Goal: Task Accomplishment & Management: Use online tool/utility

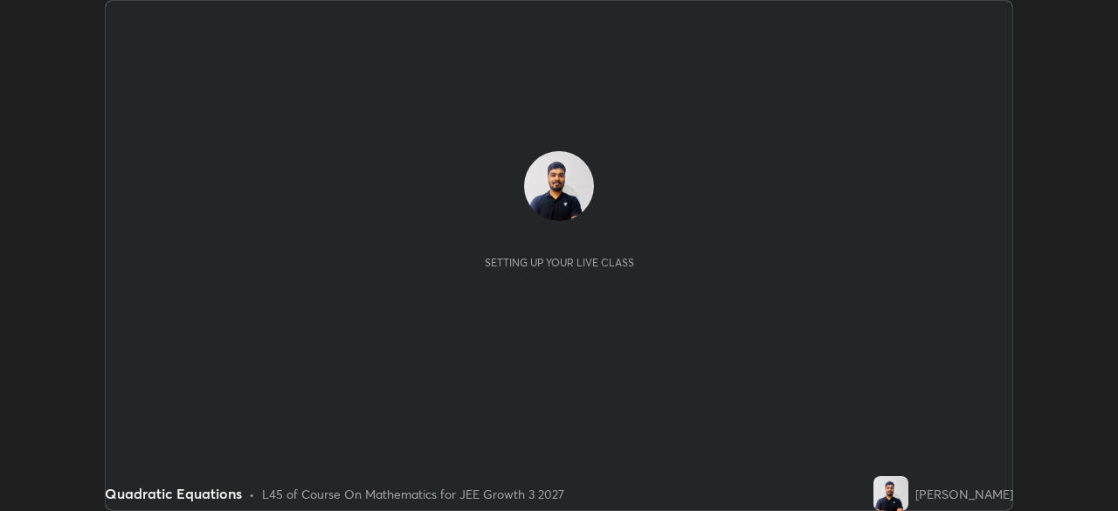
scroll to position [511, 1117]
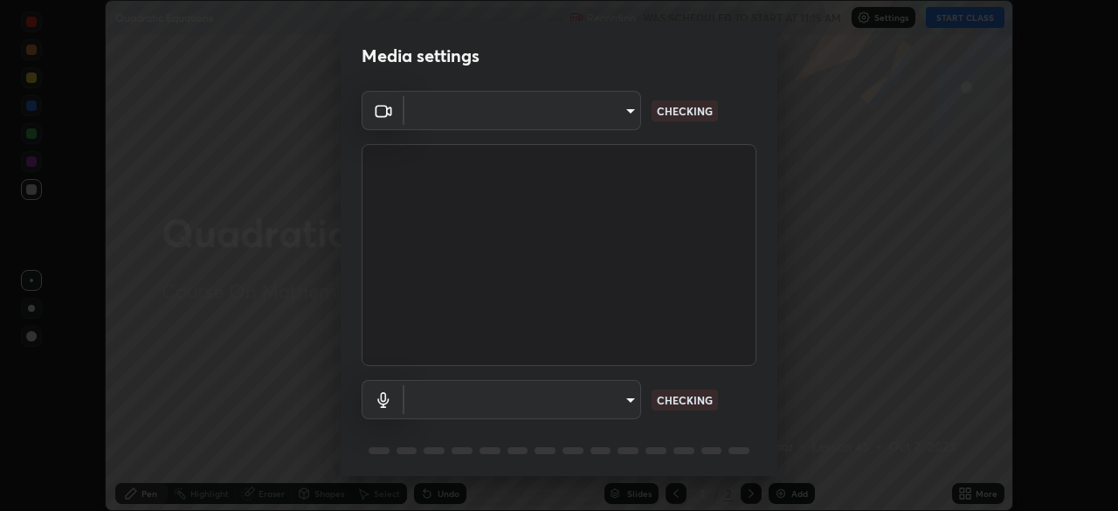
type input "4d16ab44165bf5c46e2cd37366e4cac206229eeca596e5c209da5c9d20a00c2c"
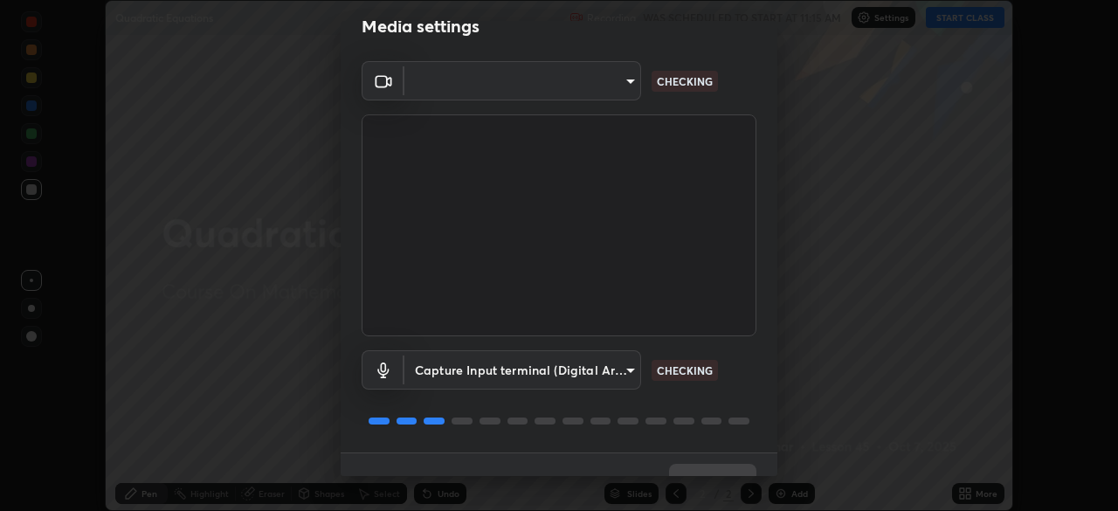
scroll to position [36, 0]
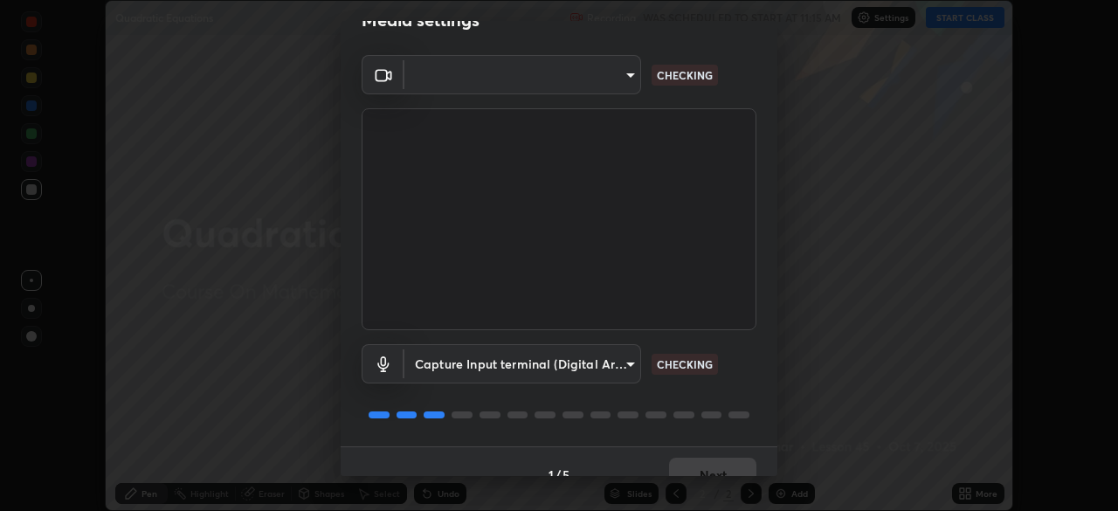
click at [615, 261] on video at bounding box center [559, 219] width 395 height 222
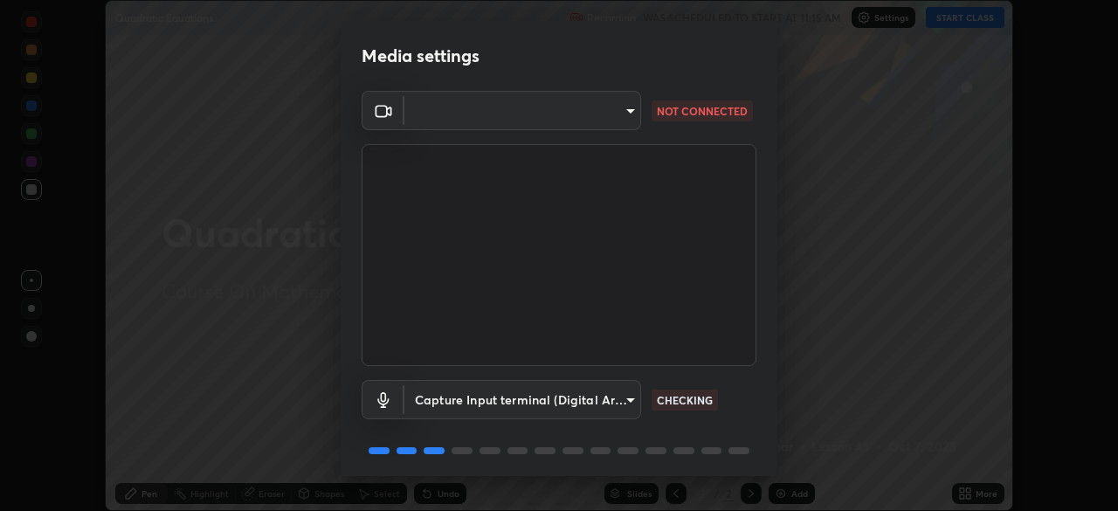
click at [622, 118] on body "Erase all Quadratic Equations Recording WAS SCHEDULED TO START AT 11:15 AM Sett…" at bounding box center [559, 255] width 1118 height 511
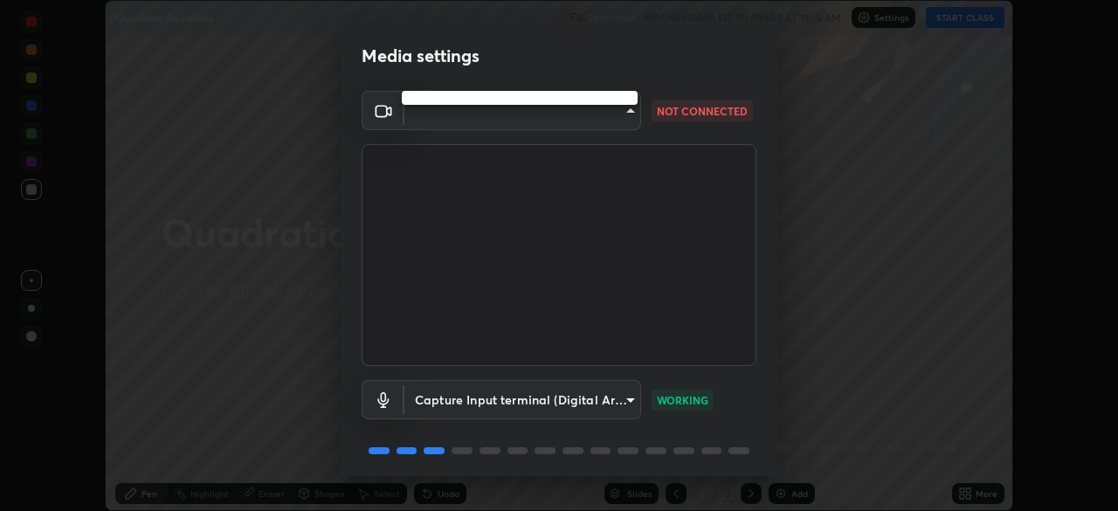
click at [629, 112] on div at bounding box center [559, 255] width 1118 height 511
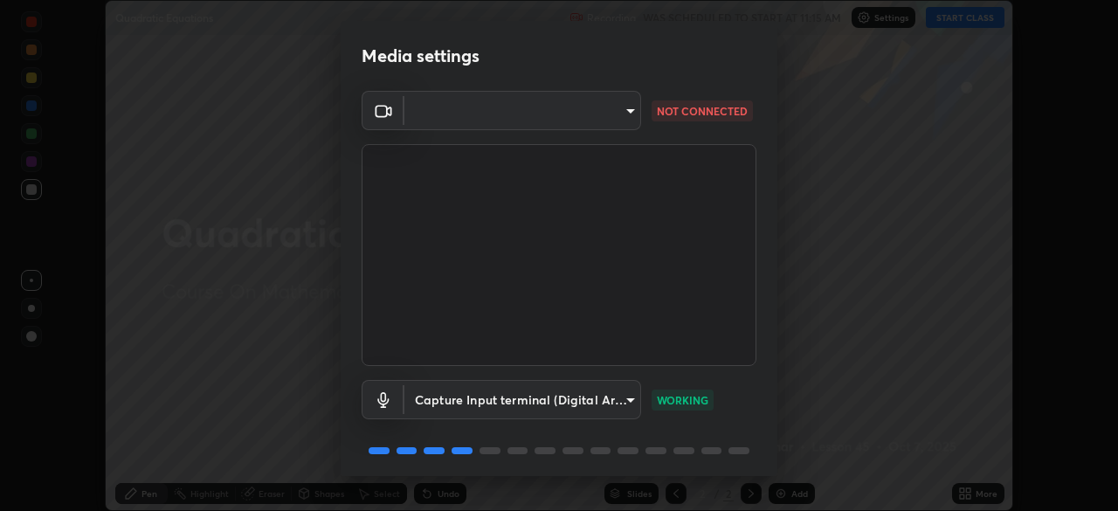
click at [623, 117] on body "Erase all Quadratic Equations Recording WAS SCHEDULED TO START AT 11:15 AM Sett…" at bounding box center [559, 255] width 1118 height 511
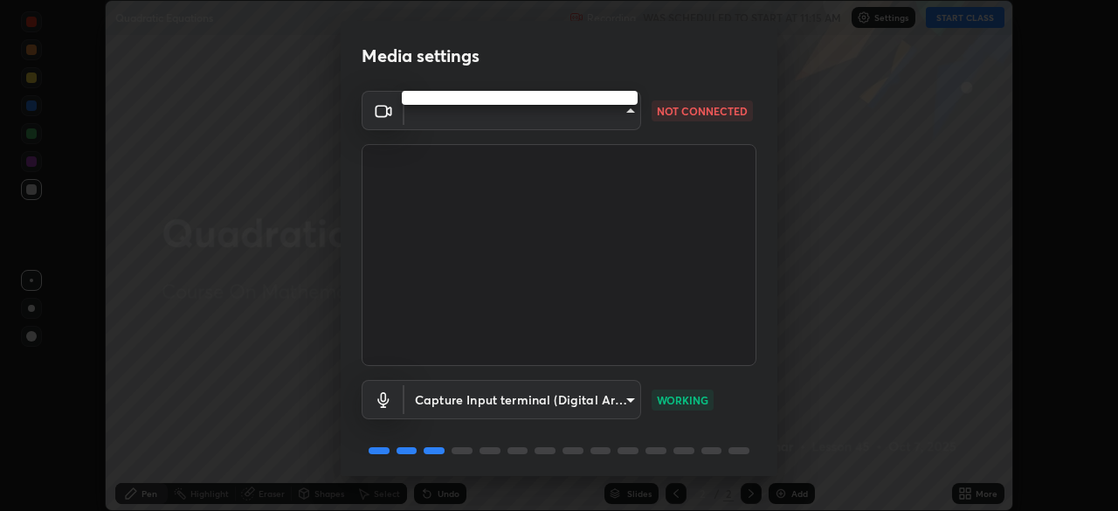
click at [633, 113] on div at bounding box center [559, 255] width 1118 height 511
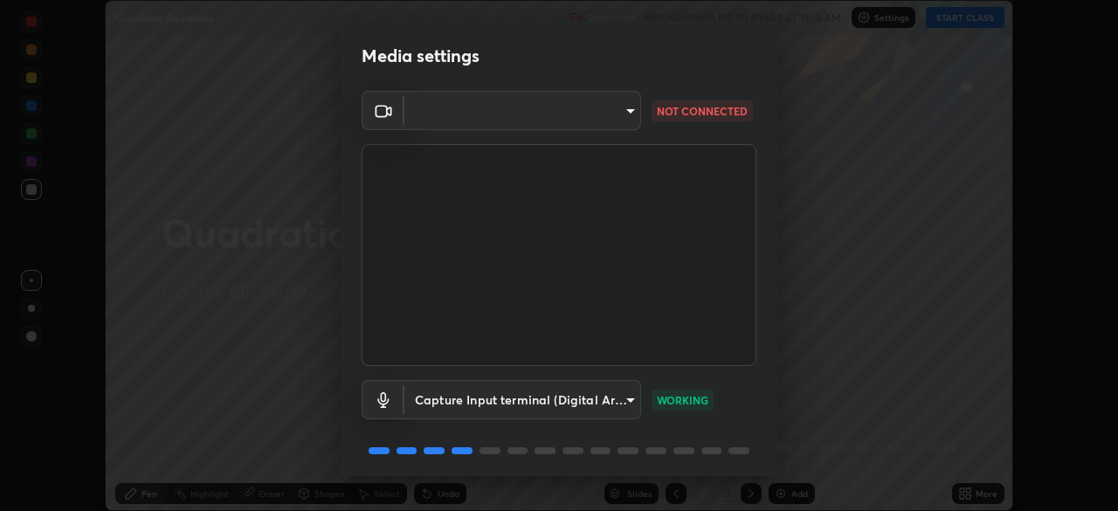
click at [624, 114] on body "Erase all Quadratic Equations Recording WAS SCHEDULED TO START AT 11:15 AM Sett…" at bounding box center [559, 255] width 1118 height 511
click at [611, 209] on div at bounding box center [559, 255] width 1118 height 511
click at [828, 109] on div "Media settings ​ NOT CONNECTED Capture Input terminal (Digital Array MIC) (2207…" at bounding box center [559, 255] width 1118 height 511
click at [627, 281] on video at bounding box center [559, 255] width 395 height 222
click at [639, 283] on video at bounding box center [559, 255] width 395 height 222
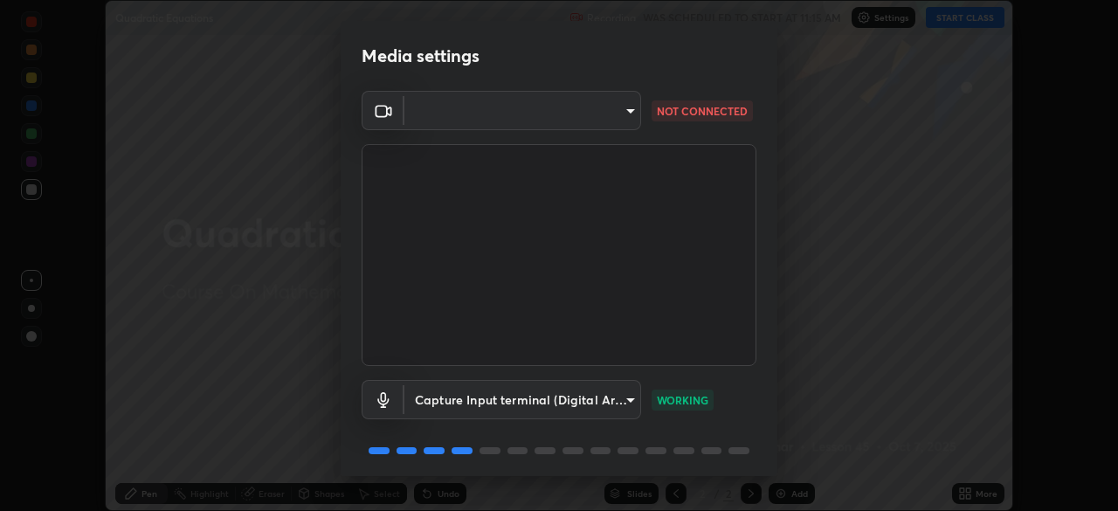
click at [626, 111] on body "Erase all Quadratic Equations Recording WAS SCHEDULED TO START AT 11:15 AM Sett…" at bounding box center [559, 255] width 1118 height 511
click at [621, 114] on div at bounding box center [559, 255] width 1118 height 511
click at [625, 111] on div at bounding box center [559, 255] width 1118 height 511
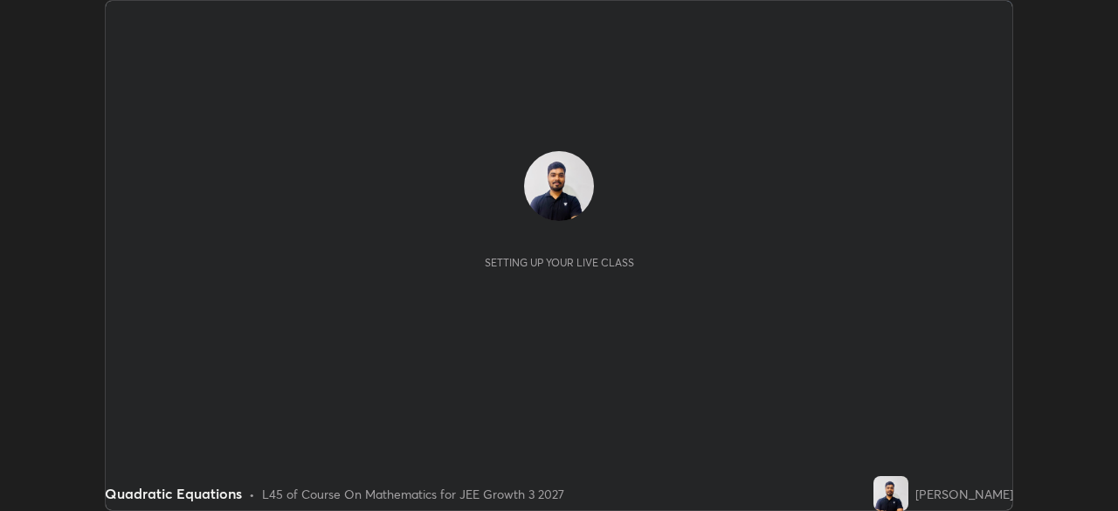
scroll to position [511, 1117]
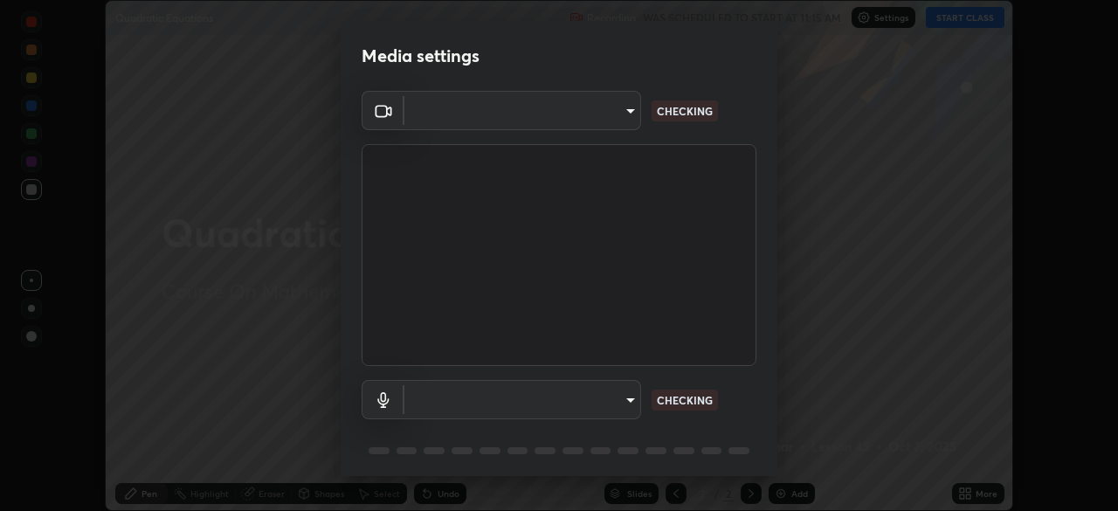
type input "4d16ab44165bf5c46e2cd37366e4cac206229eeca596e5c209da5c9d20a00c2c"
click at [613, 113] on body "Erase all Quadratic Equations Recording WAS SCHEDULED TO START AT 11:15 AM Sett…" at bounding box center [559, 255] width 1118 height 511
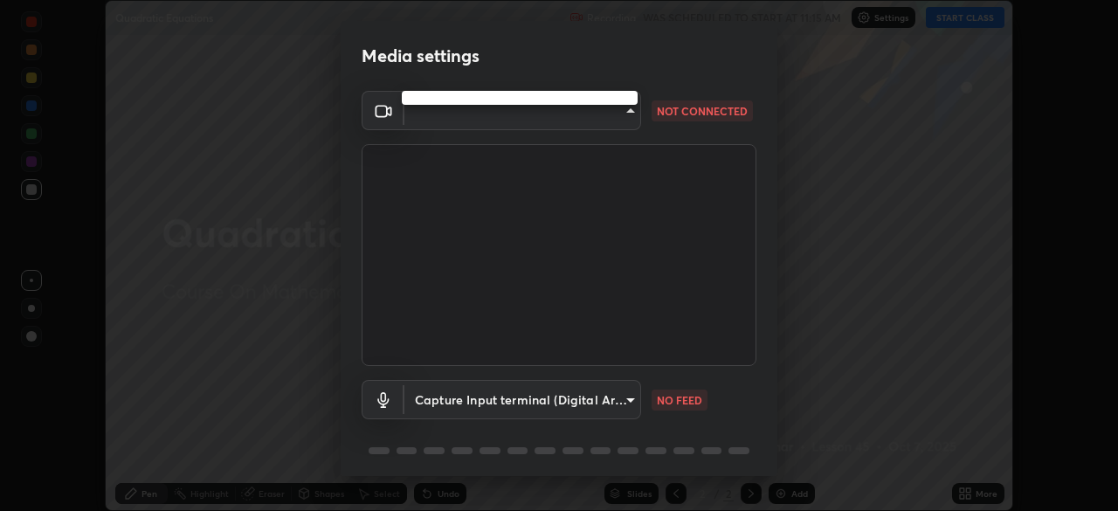
click at [625, 114] on div at bounding box center [559, 255] width 1118 height 511
click at [625, 115] on div at bounding box center [559, 255] width 1118 height 511
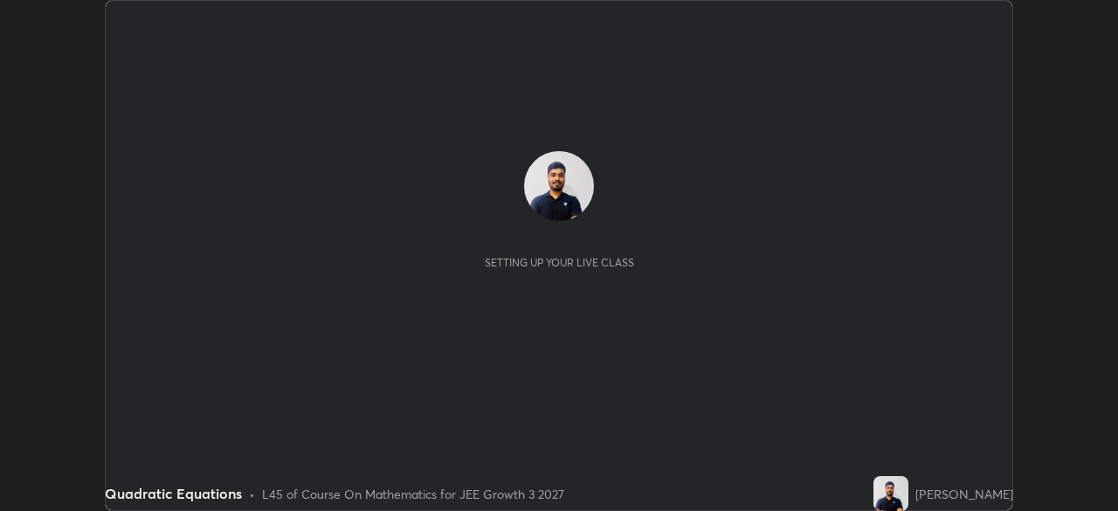
scroll to position [511, 1117]
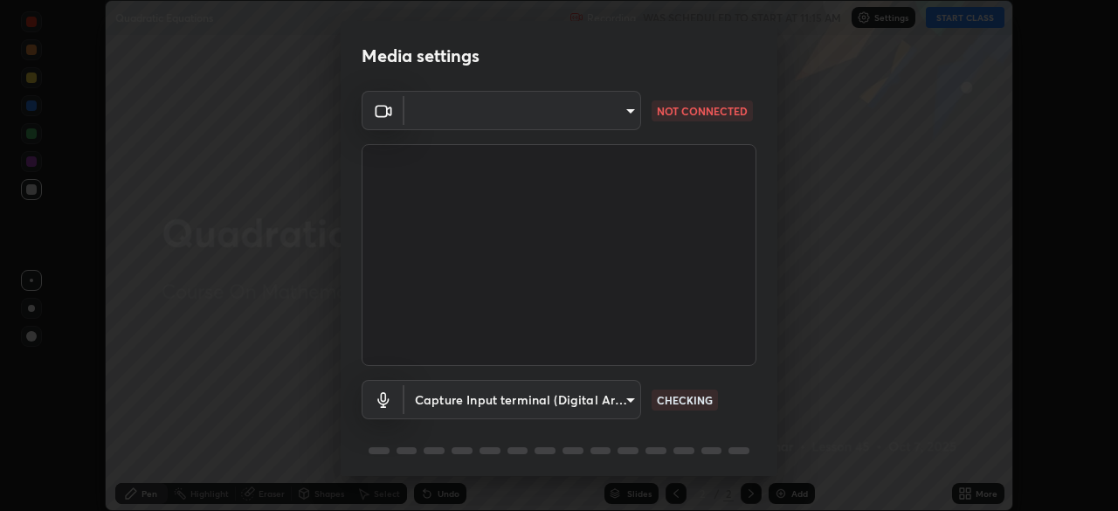
click at [622, 112] on body "Erase all Quadratic Equations Recording WAS SCHEDULED TO START AT 11:15 AM Sett…" at bounding box center [559, 255] width 1118 height 511
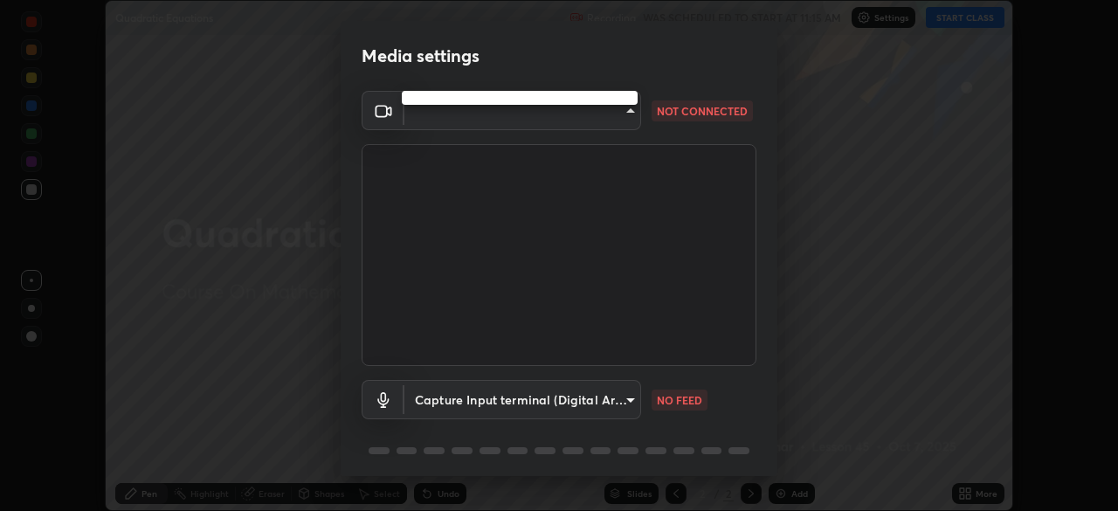
click at [623, 121] on div at bounding box center [559, 255] width 1118 height 511
click at [627, 127] on div at bounding box center [559, 255] width 1118 height 511
click at [623, 128] on body "Erase all Quadratic Equations Recording WAS SCHEDULED TO START AT 11:15 AM Sett…" at bounding box center [559, 255] width 1118 height 511
click at [592, 401] on div at bounding box center [559, 255] width 1118 height 511
click at [552, 402] on body "Erase all Quadratic Equations Recording WAS SCHEDULED TO START AT 11:15 AM Sett…" at bounding box center [559, 255] width 1118 height 511
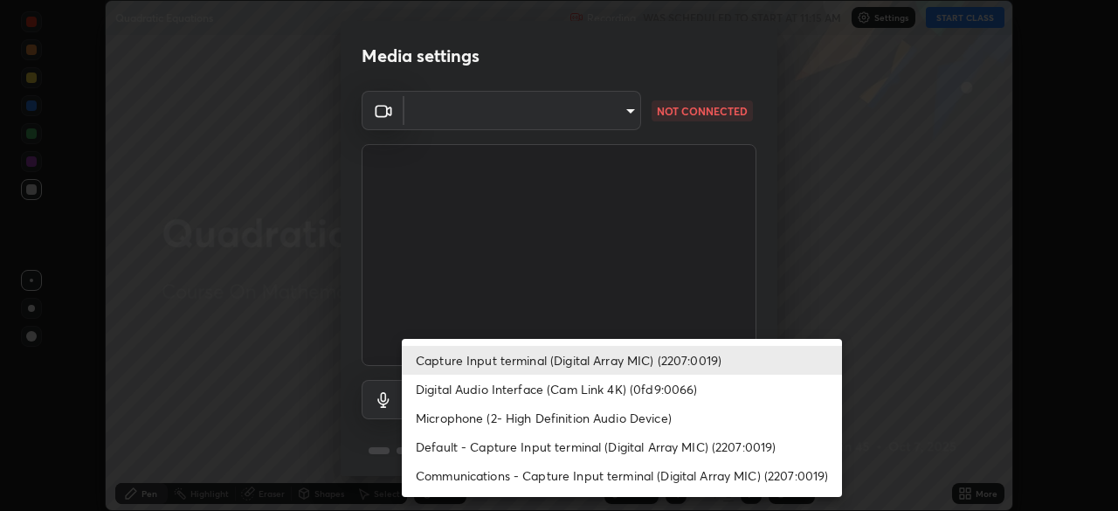
click at [501, 445] on li "Default - Capture Input terminal (Digital Array MIC) (2207:0019)" at bounding box center [622, 446] width 440 height 29
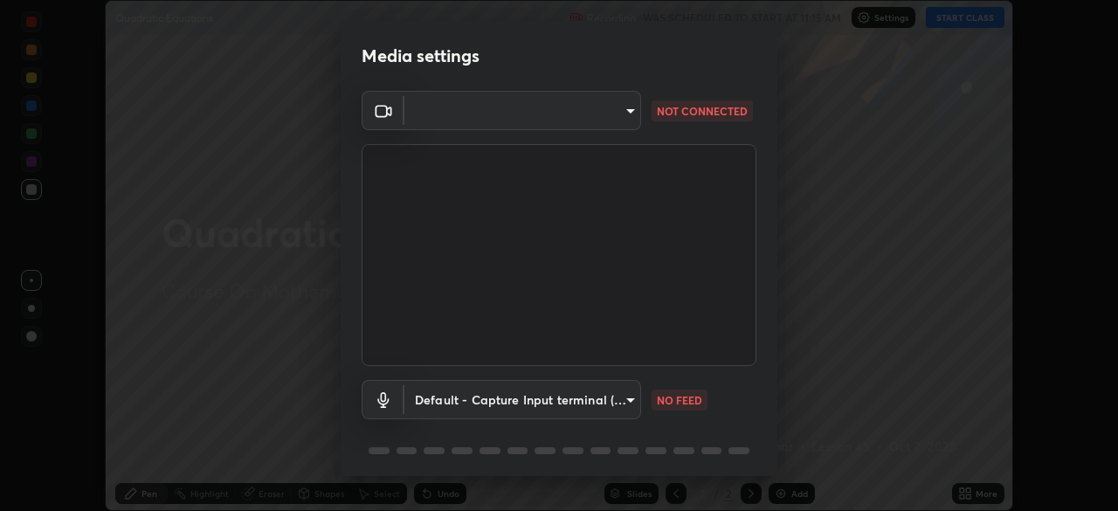
type input "default"
click at [624, 119] on body "Erase all Quadratic Equations Recording WAS SCHEDULED TO START AT 11:15 AM Sett…" at bounding box center [559, 255] width 1118 height 511
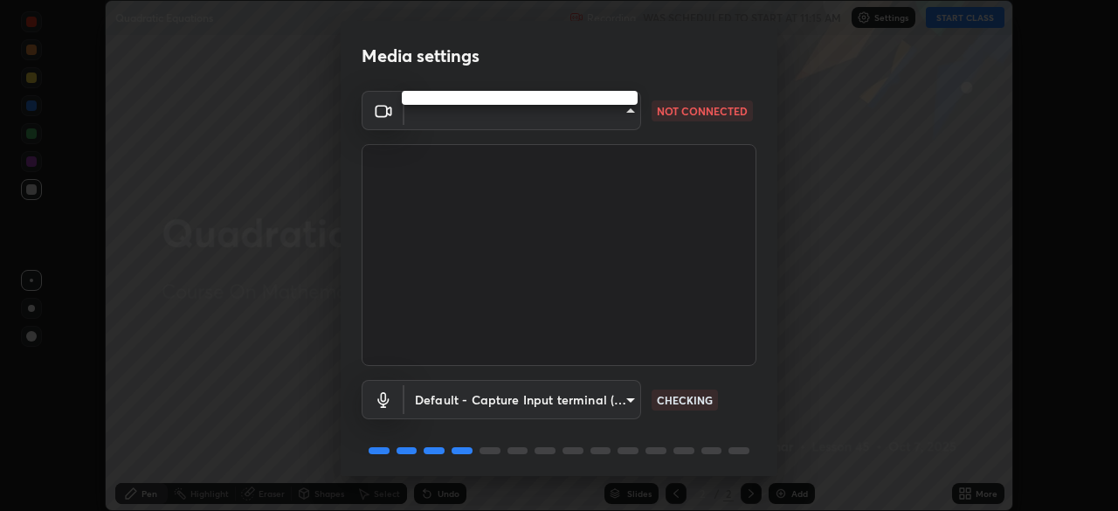
click at [610, 120] on div at bounding box center [559, 255] width 1118 height 511
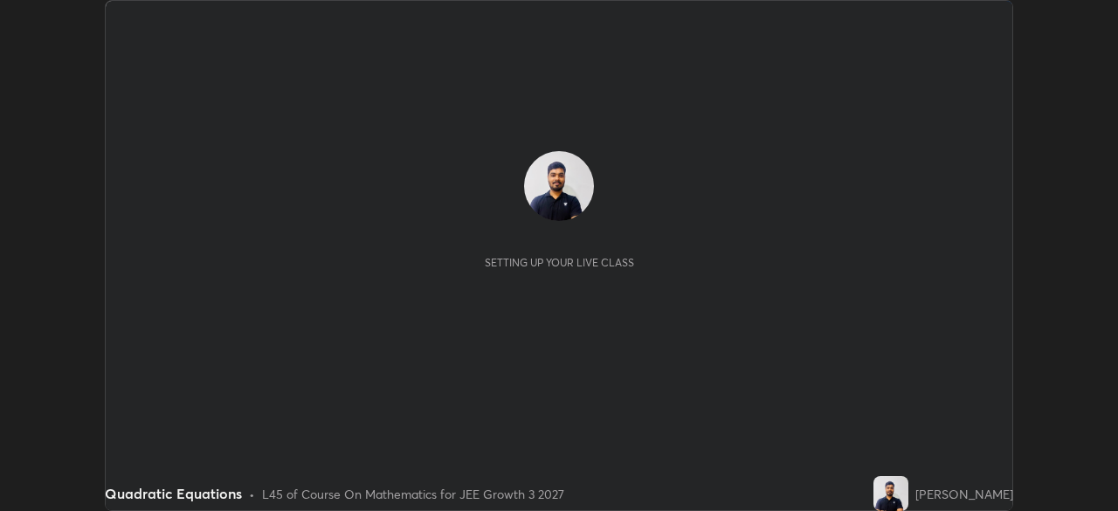
scroll to position [511, 1118]
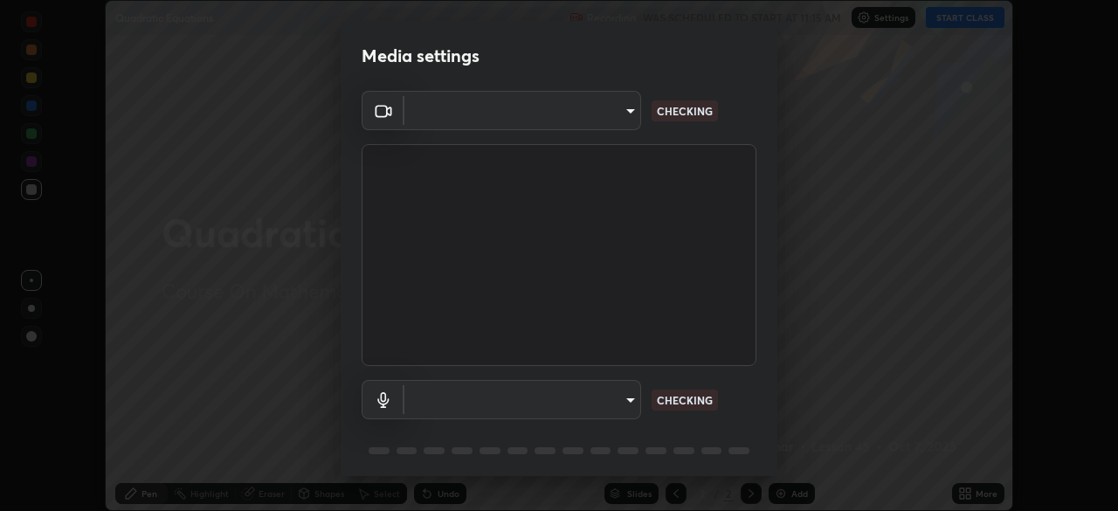
type input "4d16ab44165bf5c46e2cd37366e4cac206229eeca596e5c209da5c9d20a00c2c"
click at [376, 108] on icon at bounding box center [383, 110] width 21 height 21
click at [377, 111] on icon at bounding box center [383, 110] width 21 height 21
click at [390, 121] on icon at bounding box center [383, 110] width 21 height 21
click at [390, 115] on icon at bounding box center [383, 110] width 21 height 21
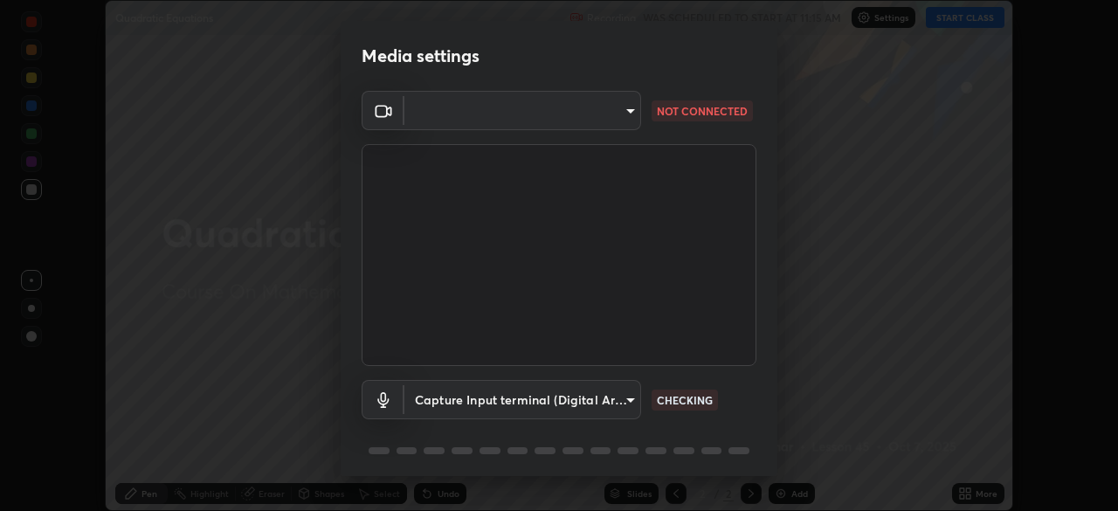
click at [631, 110] on body "Erase all Quadratic Equations Recording WAS SCHEDULED TO START AT 11:15 AM Sett…" at bounding box center [559, 255] width 1118 height 511
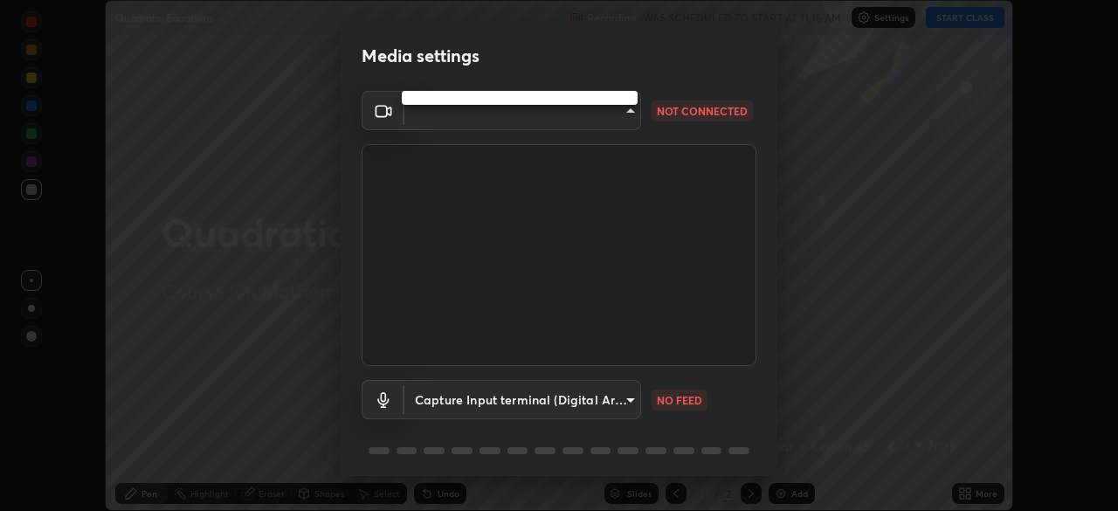
click at [621, 113] on div at bounding box center [559, 255] width 1118 height 511
click at [623, 107] on body "Erase all Quadratic Equations Recording WAS SCHEDULED TO START AT 11:15 AM Sett…" at bounding box center [559, 255] width 1118 height 511
click at [626, 111] on div at bounding box center [559, 255] width 1118 height 511
click at [625, 113] on body "Erase all Quadratic Equations Recording WAS SCHEDULED TO START AT 11:15 AM Sett…" at bounding box center [559, 255] width 1118 height 511
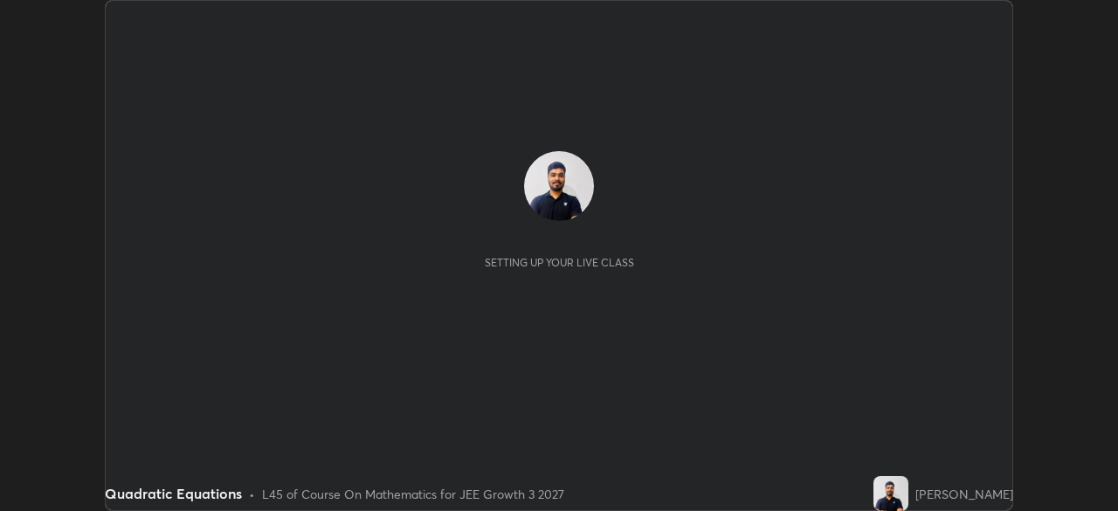
scroll to position [511, 1117]
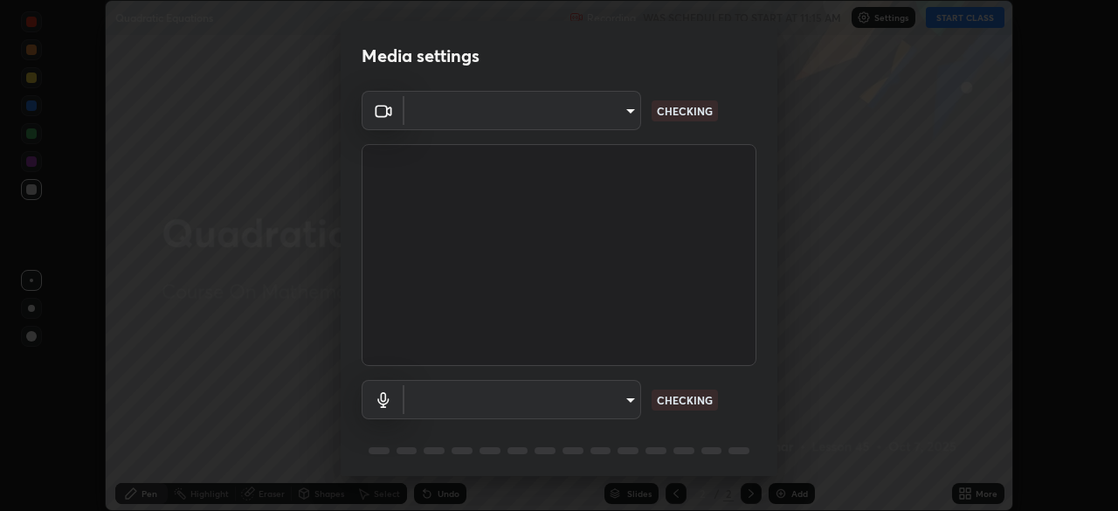
type input "4d16ab44165bf5c46e2cd37366e4cac206229eeca596e5c209da5c9d20a00c2c"
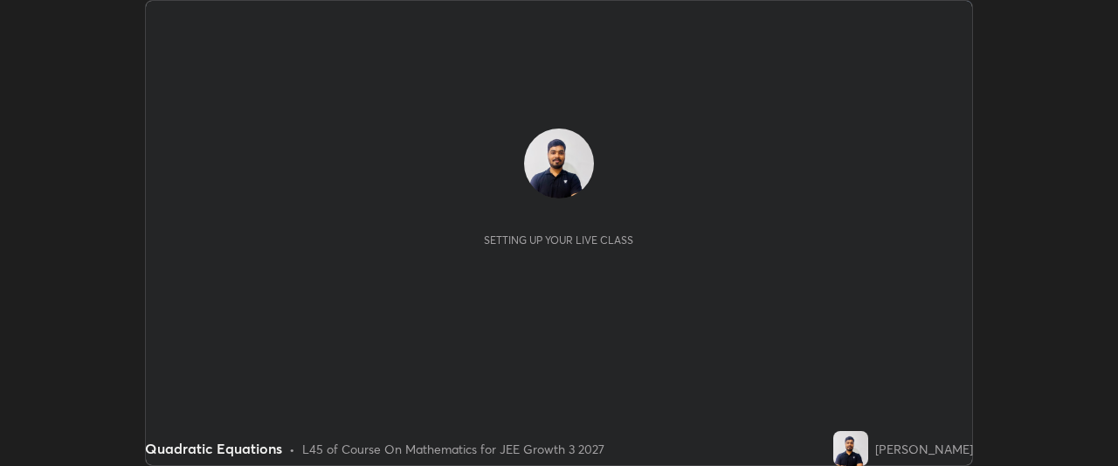
scroll to position [466, 1117]
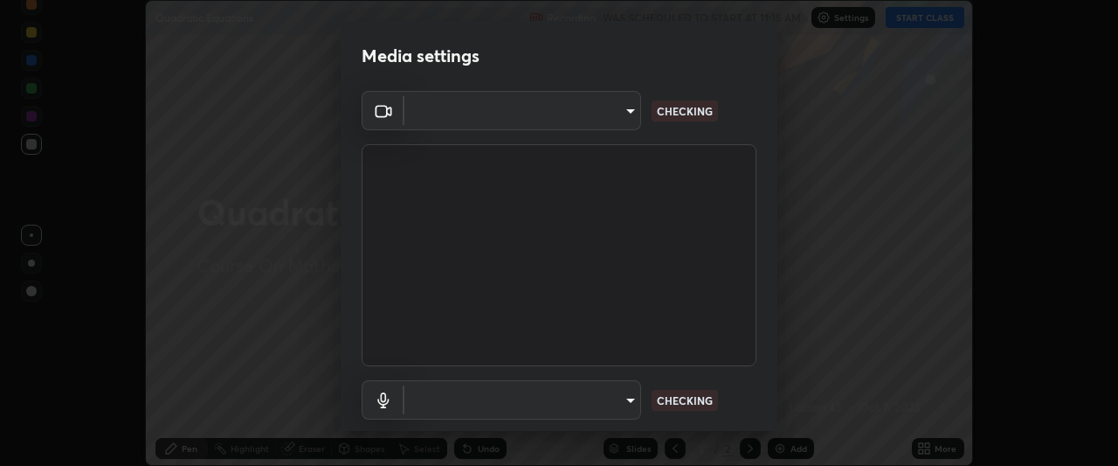
type input "4d16ab44165bf5c46e2cd37366e4cac206229eeca596e5c209da5c9d20a00c2c"
click at [627, 109] on body "Erase all Quadratic Equations Recording WAS SCHEDULED TO START AT 11:15 AM Sett…" at bounding box center [559, 233] width 1118 height 466
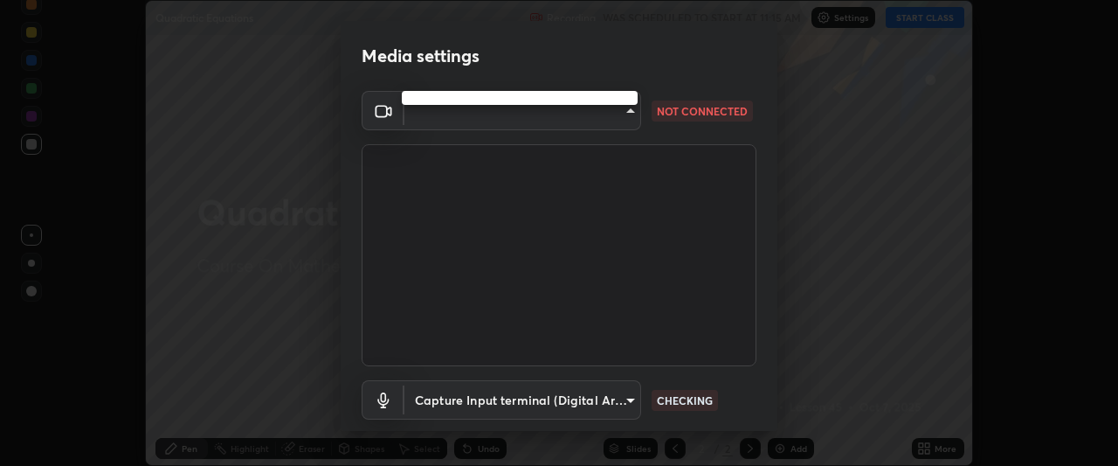
click at [625, 114] on div at bounding box center [559, 233] width 1118 height 466
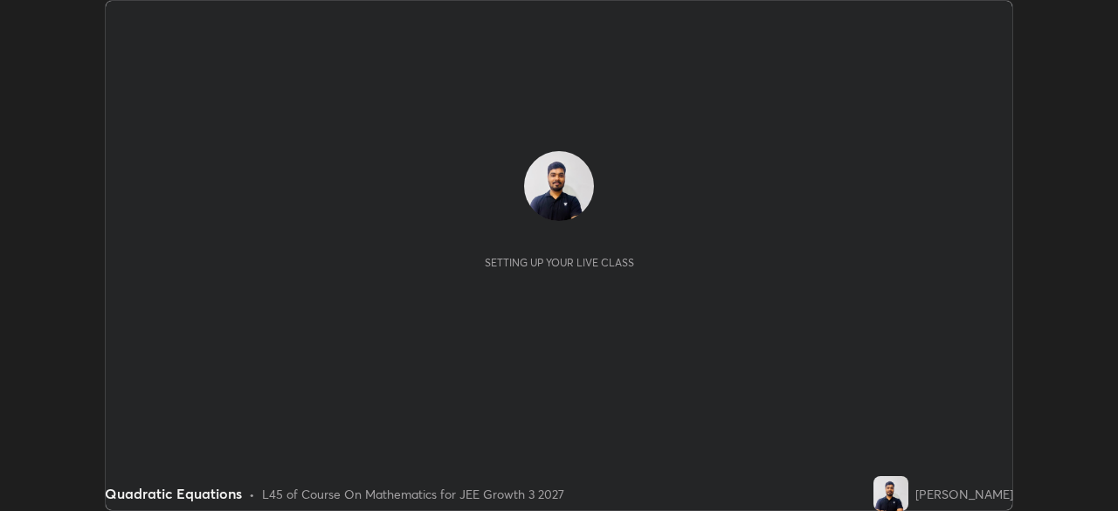
scroll to position [511, 1117]
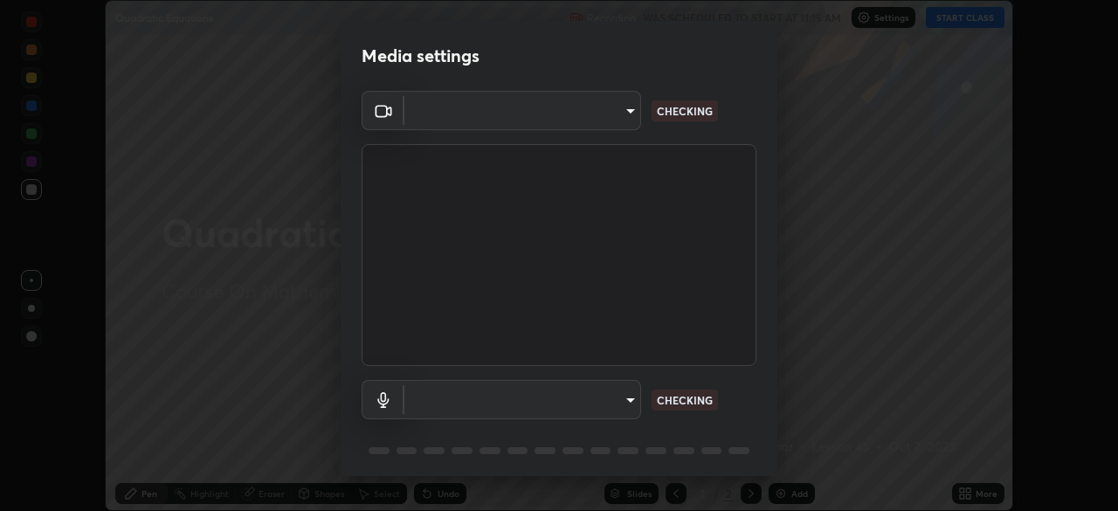
type input "4d16ab44165bf5c46e2cd37366e4cac206229eeca596e5c209da5c9d20a00c2c"
click at [629, 114] on body "Erase all Quadratic Equations Recording WAS SCHEDULED TO START AT 11:15 AM Sett…" at bounding box center [559, 255] width 1118 height 511
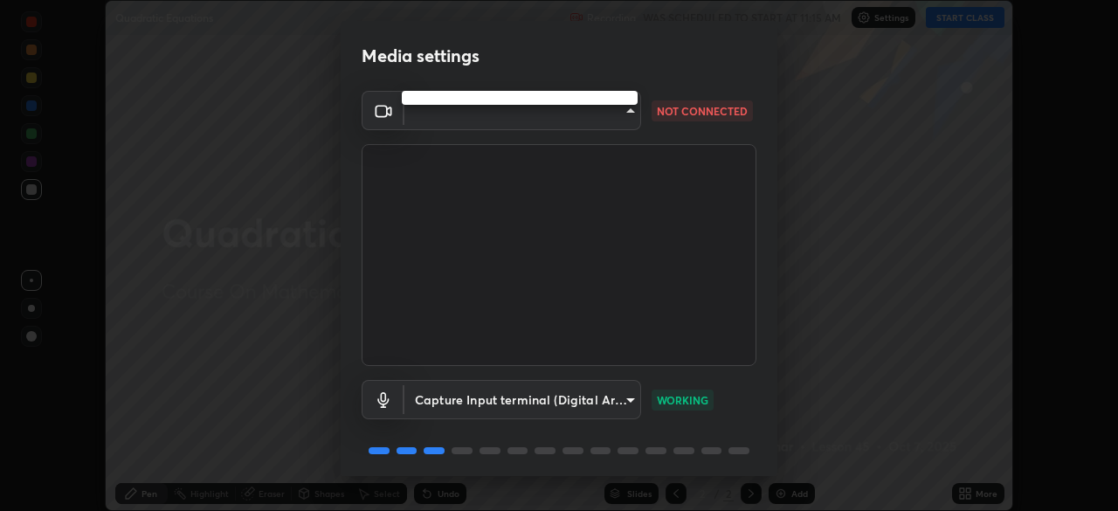
click at [625, 113] on div at bounding box center [559, 255] width 1118 height 511
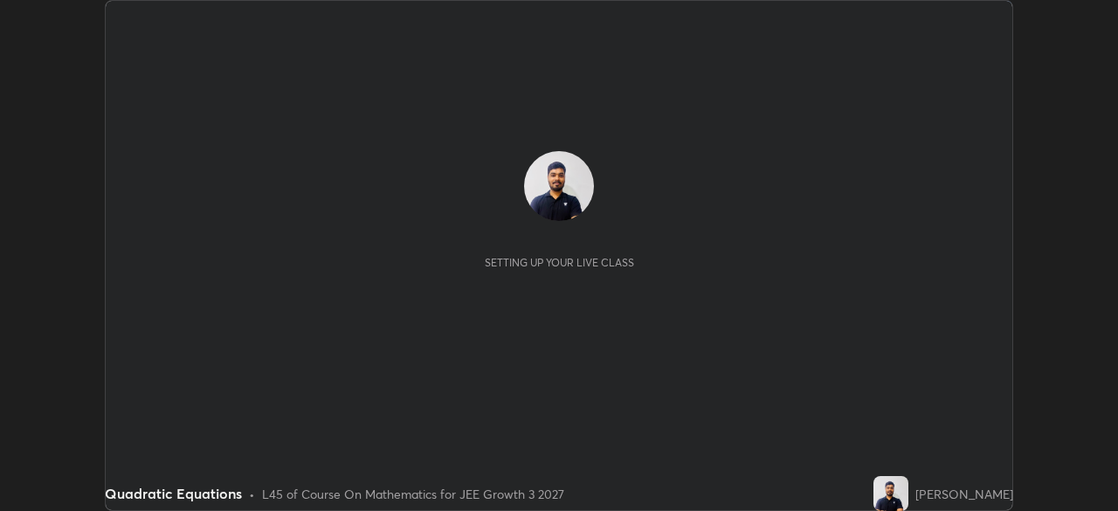
scroll to position [511, 1117]
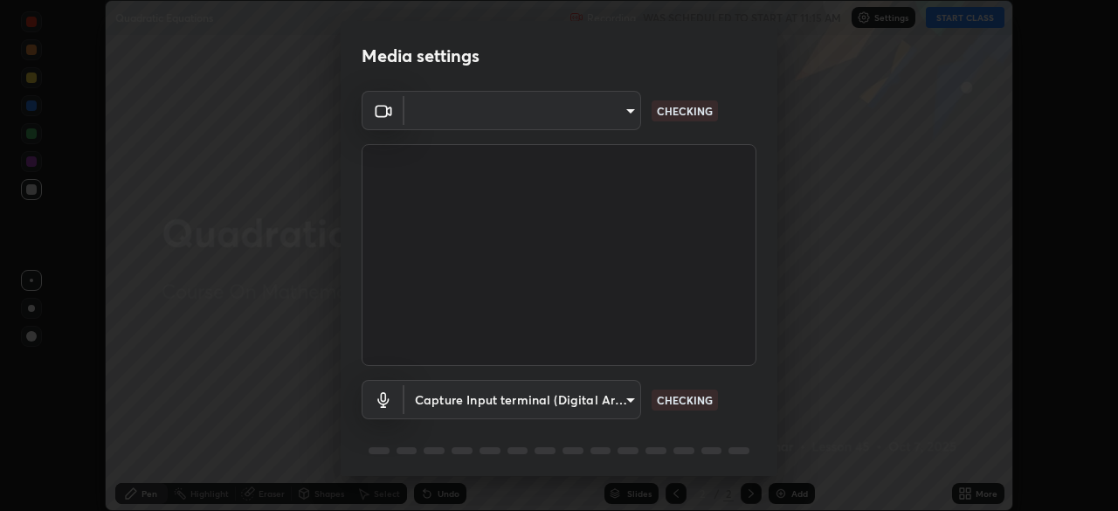
type input "4d16ab44165bf5c46e2cd37366e4cac206229eeca596e5c209da5c9d20a00c2c"
click at [632, 110] on body "Erase all Quadratic Equations Recording WAS SCHEDULED TO START AT 11:15 AM Sett…" at bounding box center [559, 255] width 1118 height 511
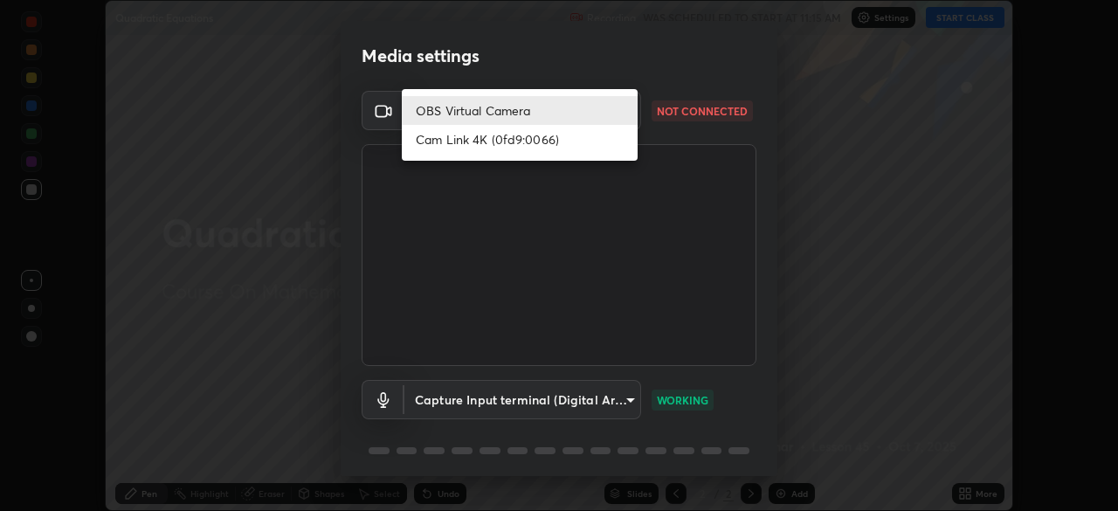
click at [509, 142] on li "Cam Link 4K (0fd9:0066)" at bounding box center [520, 139] width 236 height 29
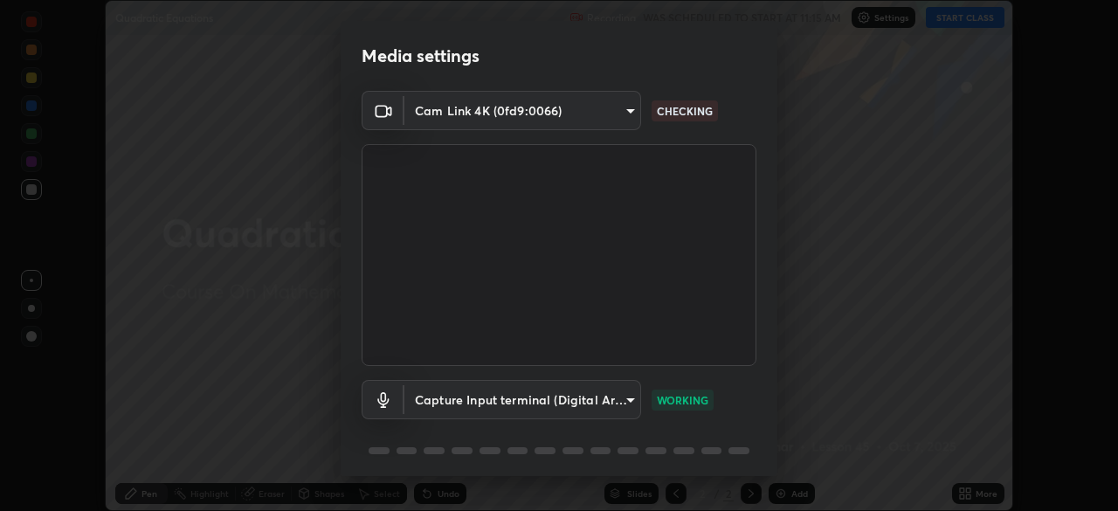
click at [534, 115] on body "Erase all Quadratic Equations Recording WAS SCHEDULED TO START AT 11:15 AM Sett…" at bounding box center [559, 255] width 1118 height 511
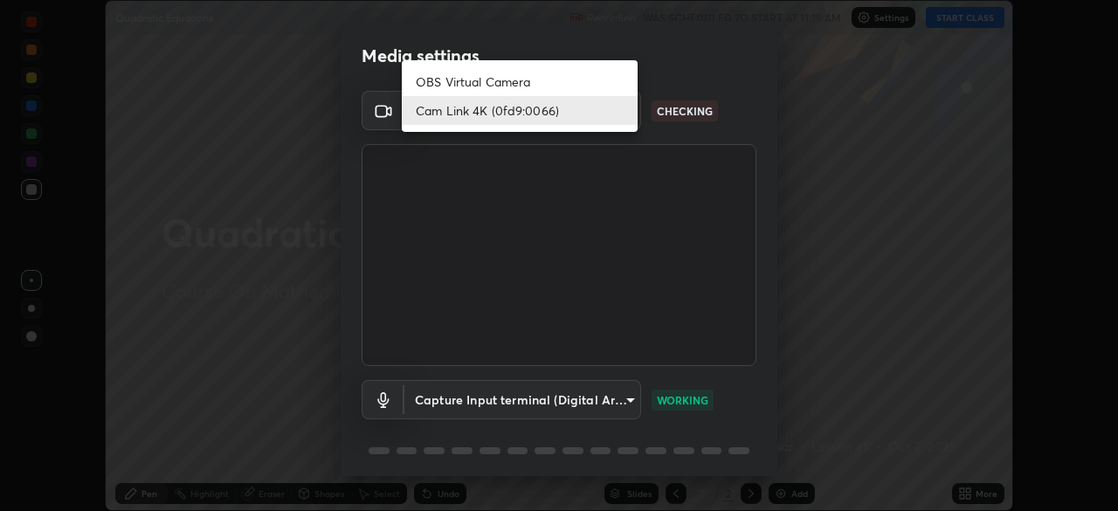
click at [525, 83] on li "OBS Virtual Camera" at bounding box center [520, 81] width 236 height 29
type input "5e1da8a903b220cac6b31686ac77a2afb6daddba6b0fd13541602d8cc7df4534"
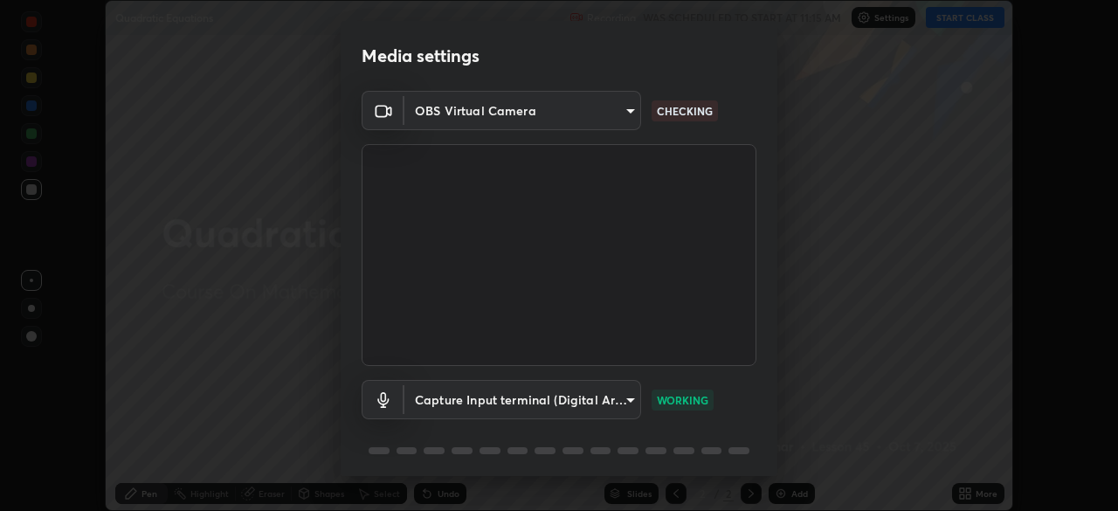
scroll to position [62, 0]
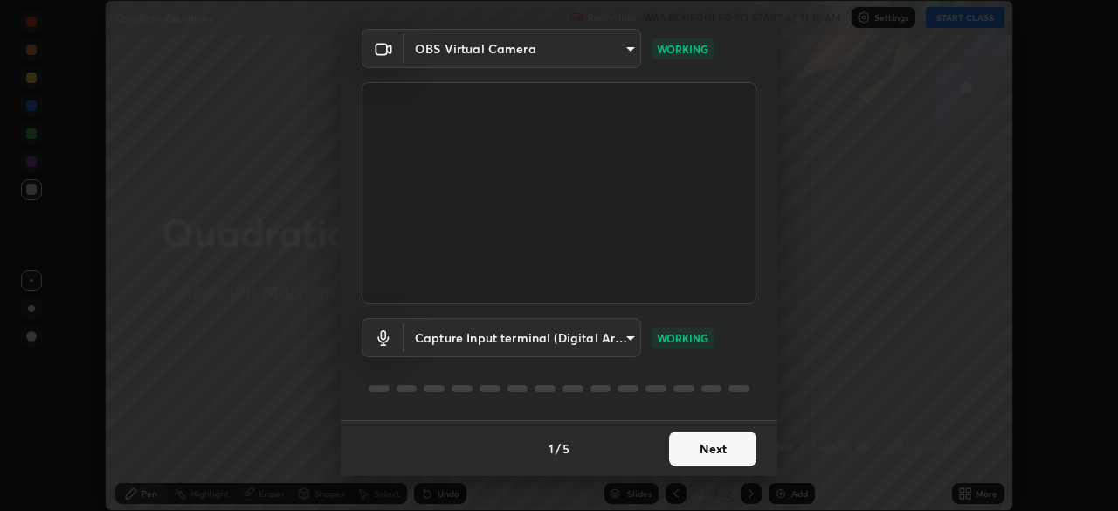
click at [701, 448] on button "Next" at bounding box center [712, 449] width 87 height 35
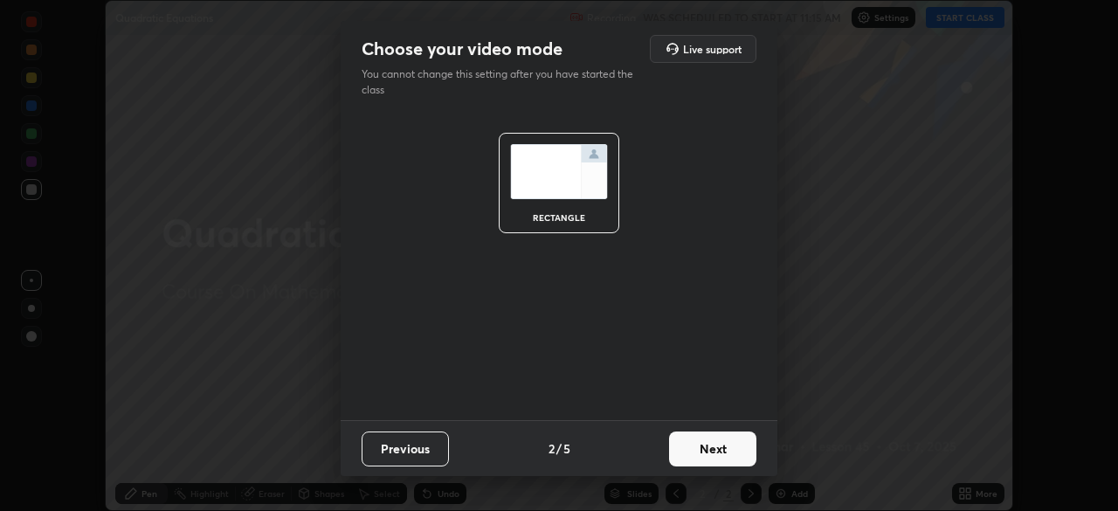
click at [704, 448] on button "Next" at bounding box center [712, 449] width 87 height 35
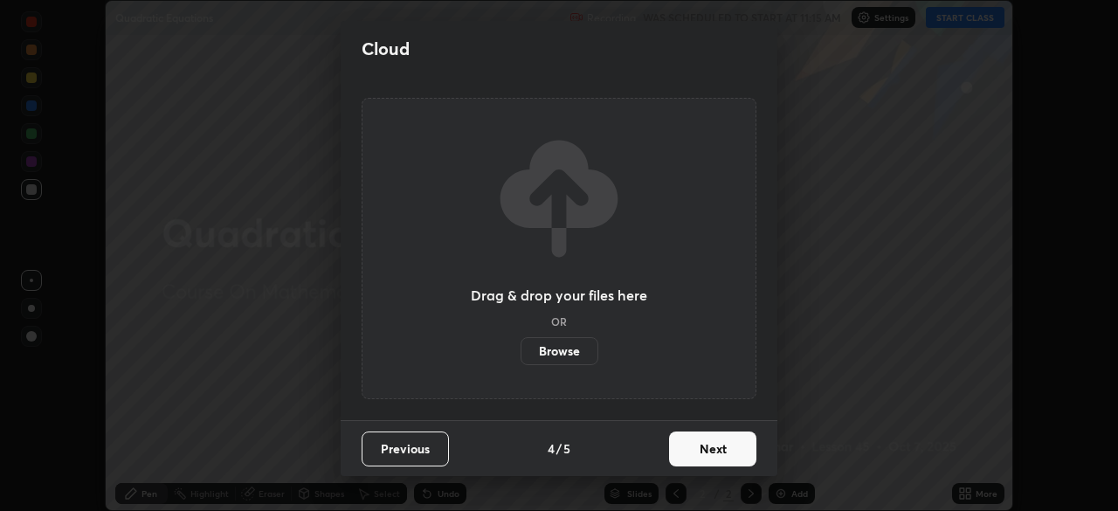
click at [704, 452] on button "Next" at bounding box center [712, 449] width 87 height 35
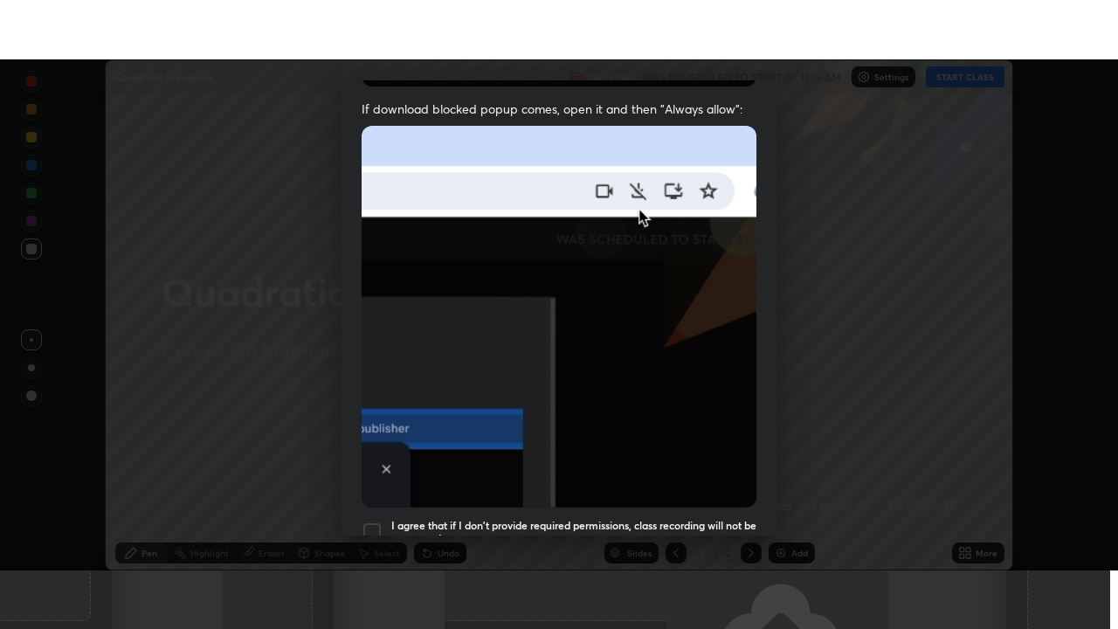
scroll to position [418, 0]
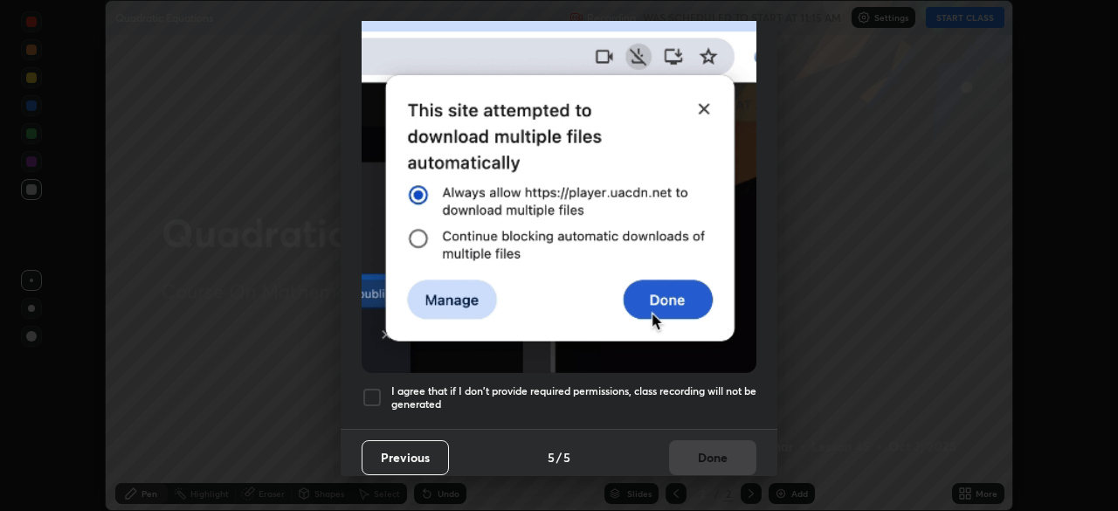
click at [621, 384] on h5 "I agree that if I don't provide required permissions, class recording will not …" at bounding box center [573, 397] width 365 height 27
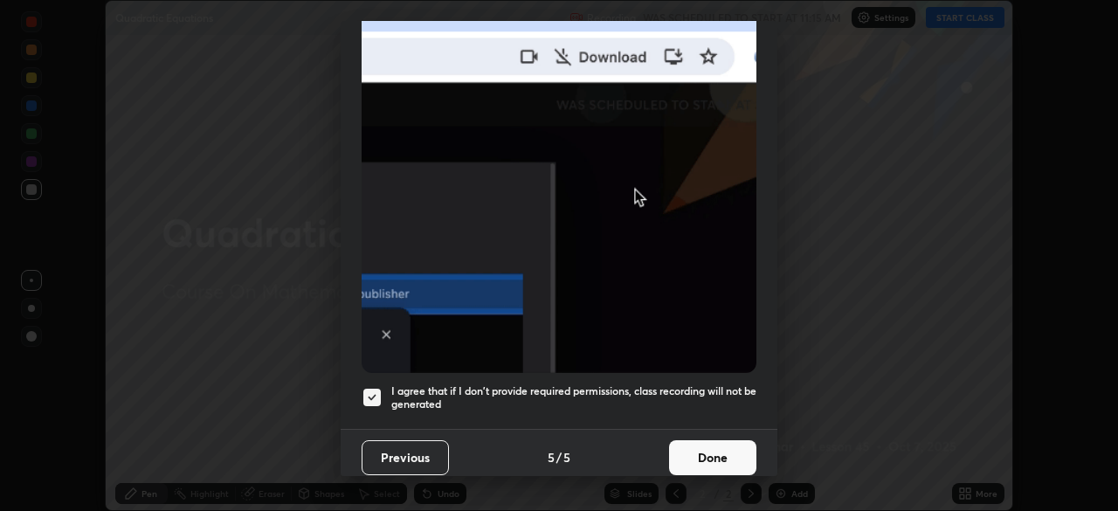
click at [707, 446] on button "Done" at bounding box center [712, 457] width 87 height 35
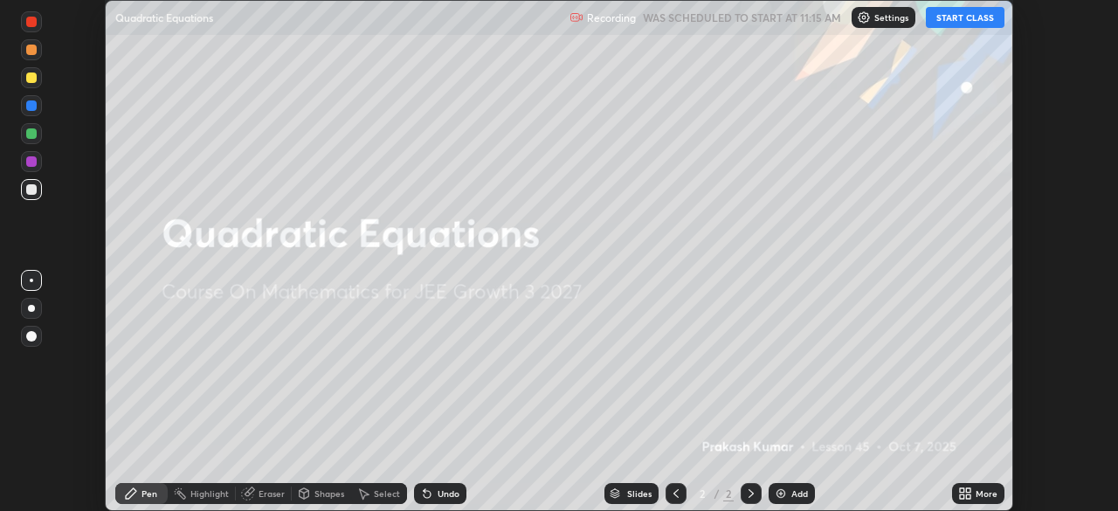
click at [963, 17] on button "START CLASS" at bounding box center [965, 17] width 79 height 21
click at [974, 494] on div "More" at bounding box center [978, 493] width 52 height 21
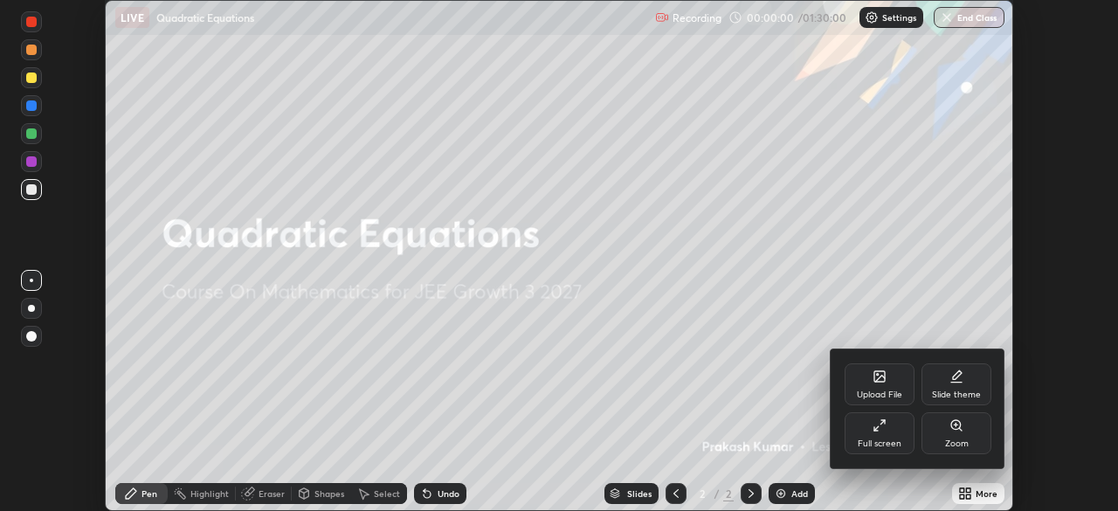
click at [878, 432] on div "Full screen" at bounding box center [880, 433] width 70 height 42
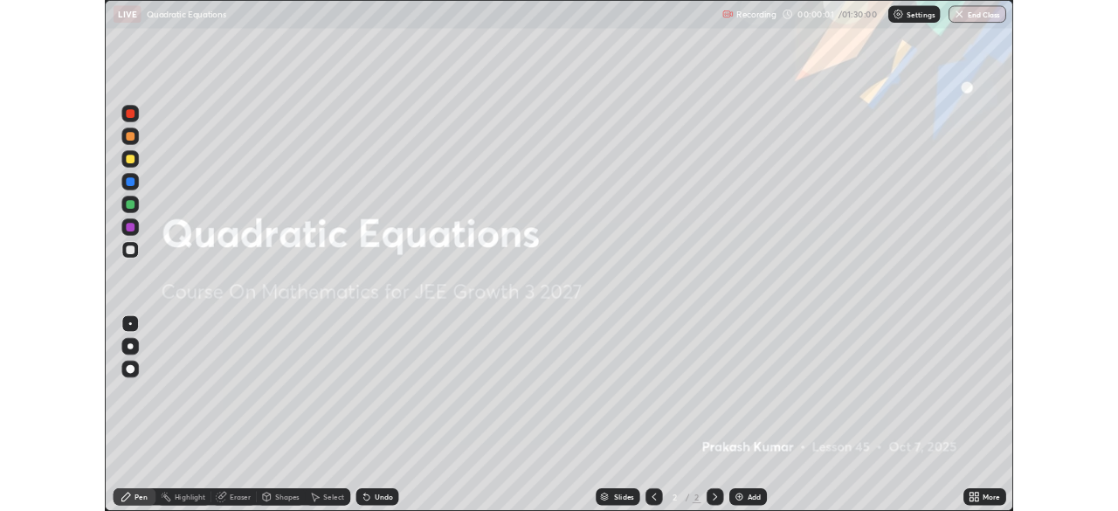
scroll to position [629, 1118]
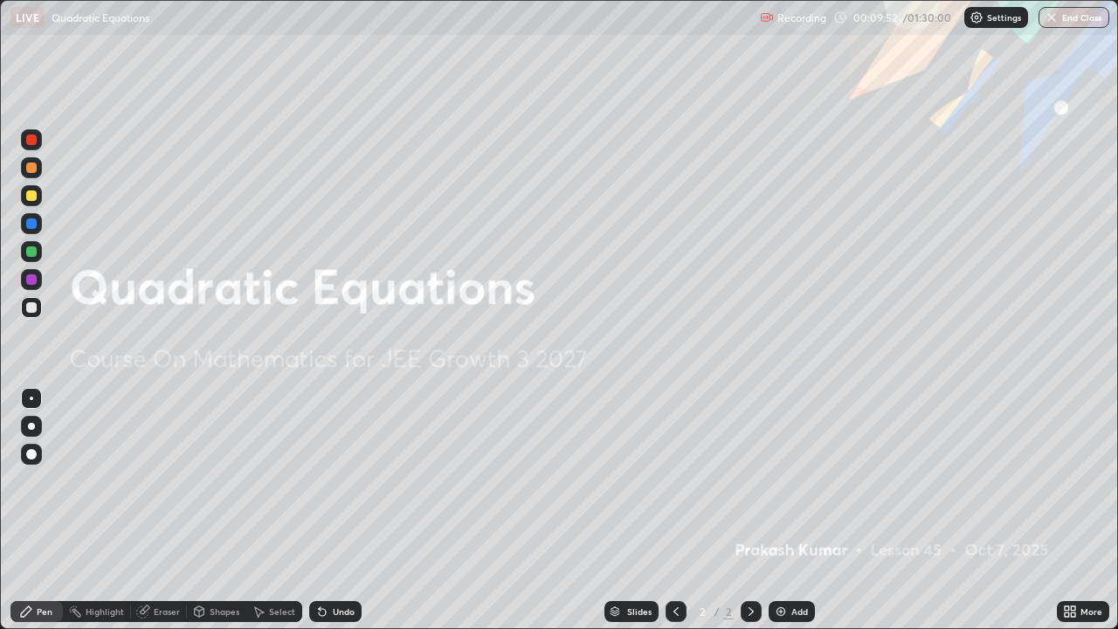
click at [789, 510] on div "Add" at bounding box center [792, 611] width 46 height 21
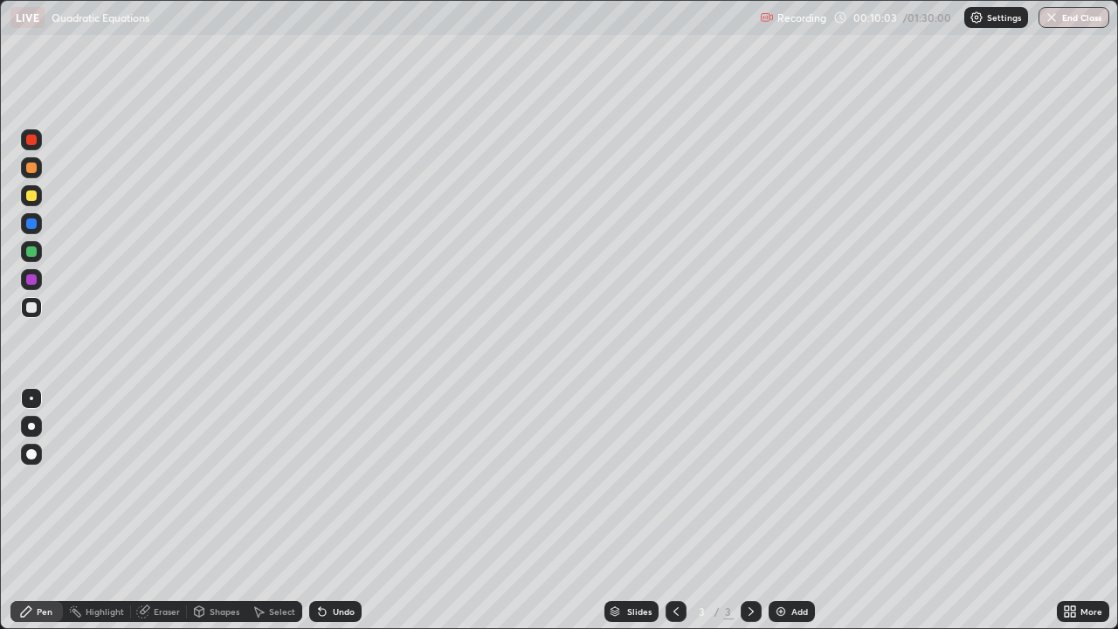
click at [162, 510] on div "Eraser" at bounding box center [167, 611] width 26 height 9
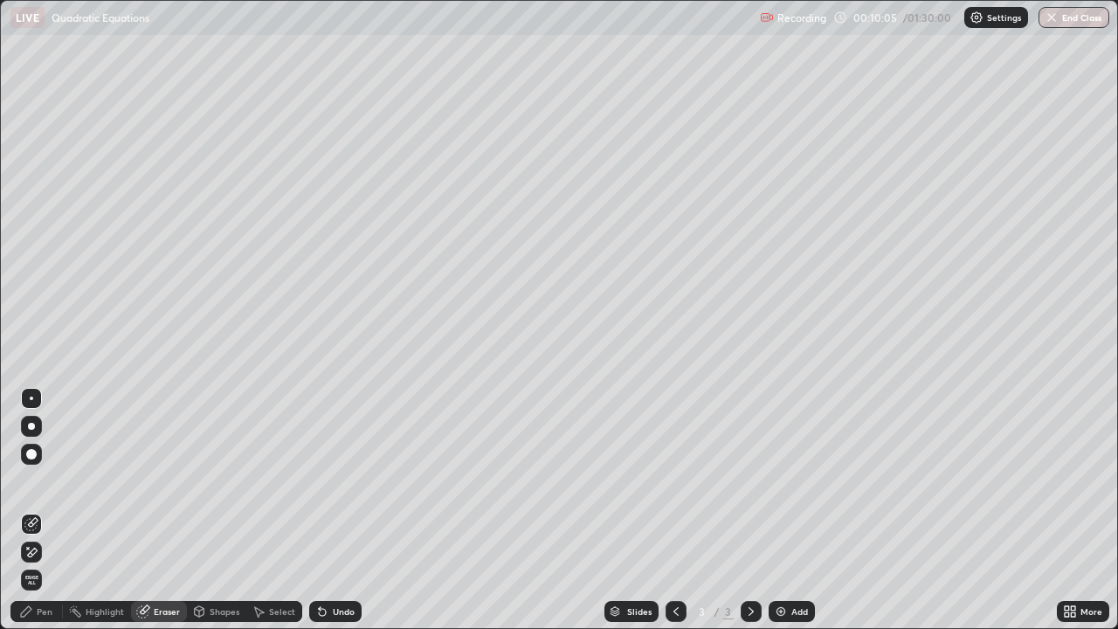
click at [48, 510] on div "Pen" at bounding box center [36, 611] width 52 height 21
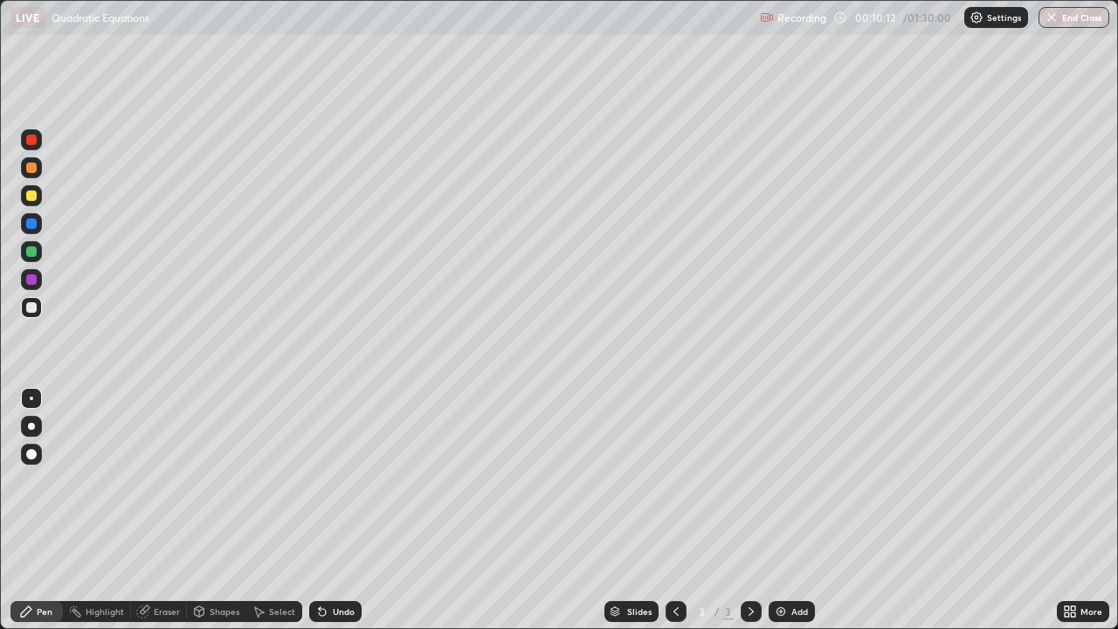
click at [34, 251] on div at bounding box center [31, 251] width 10 height 10
click at [33, 310] on div at bounding box center [31, 307] width 10 height 10
click at [342, 510] on div "Undo" at bounding box center [344, 611] width 22 height 9
click at [343, 510] on div "Undo" at bounding box center [344, 611] width 22 height 9
click at [339, 510] on div "Undo" at bounding box center [344, 611] width 22 height 9
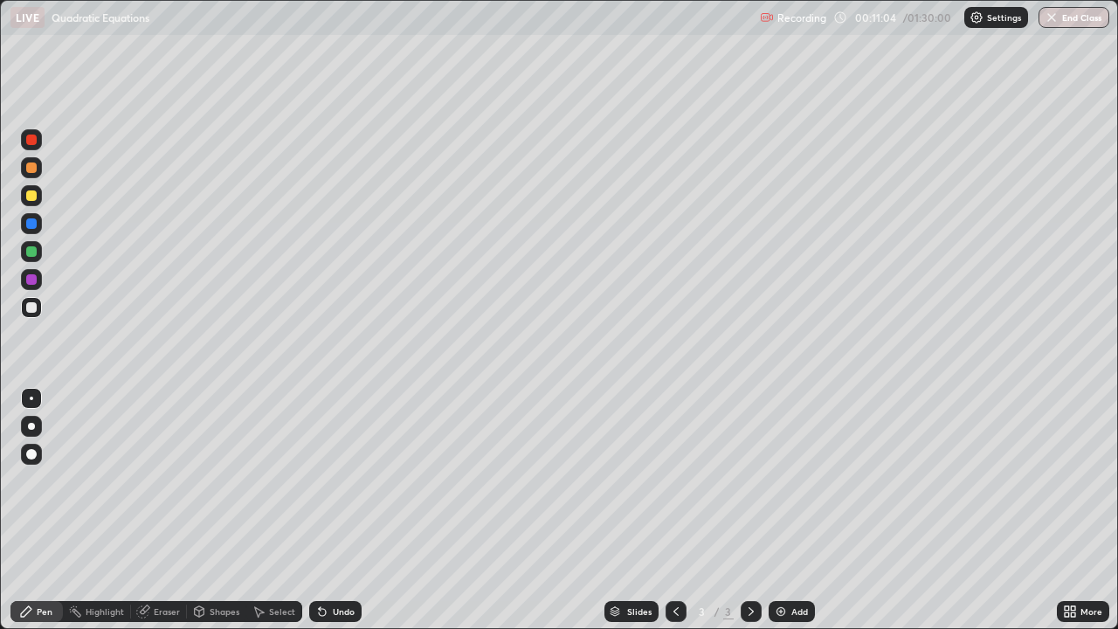
click at [339, 510] on div "Undo" at bounding box center [335, 611] width 52 height 21
click at [339, 510] on div "Undo" at bounding box center [344, 611] width 22 height 9
click at [339, 510] on div "Undo" at bounding box center [335, 611] width 52 height 21
click at [329, 510] on div "Undo" at bounding box center [335, 611] width 52 height 21
click at [36, 252] on div at bounding box center [31, 251] width 10 height 10
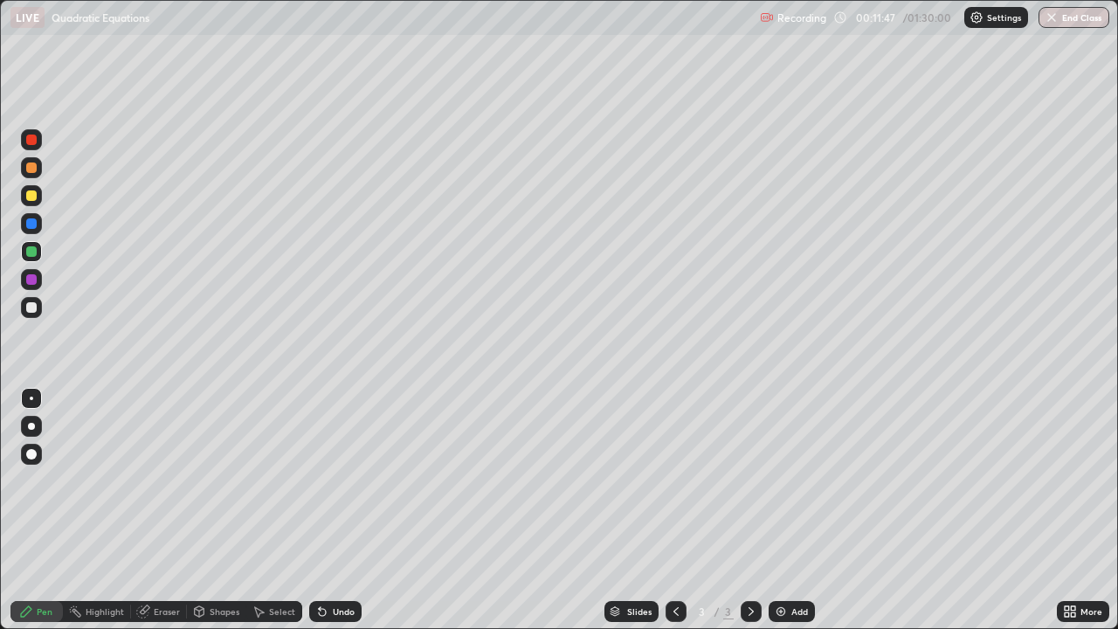
click at [335, 510] on div "Undo" at bounding box center [344, 611] width 22 height 9
click at [336, 510] on div "Undo" at bounding box center [344, 611] width 22 height 9
click at [337, 510] on div "Undo" at bounding box center [344, 611] width 22 height 9
click at [337, 510] on div "Undo" at bounding box center [335, 611] width 52 height 21
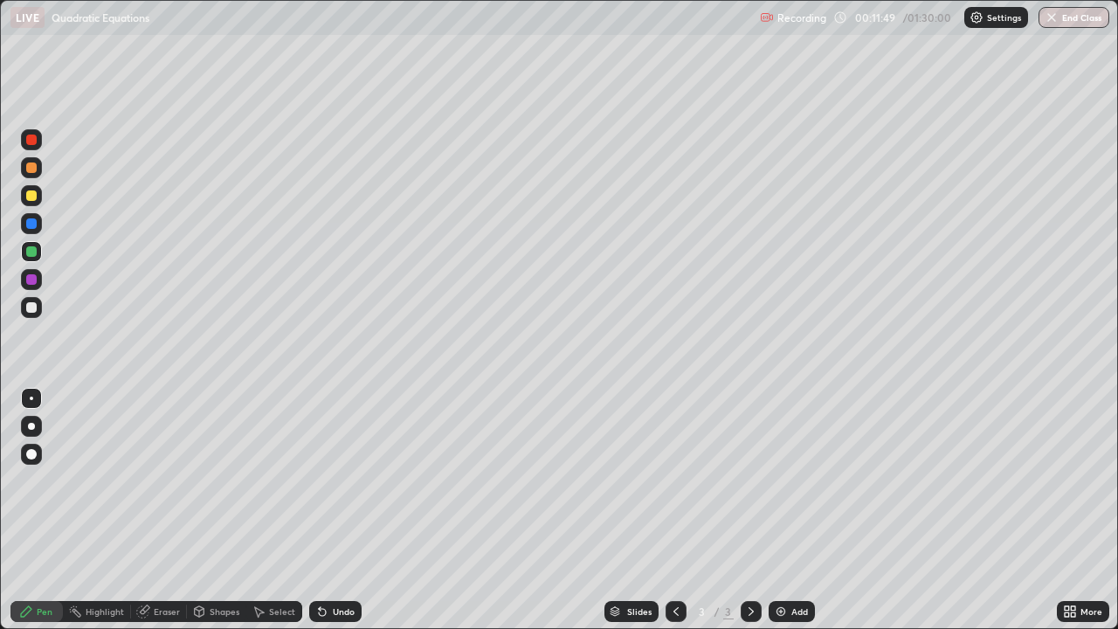
click at [338, 510] on div "Undo" at bounding box center [335, 611] width 52 height 21
click at [337, 510] on div "Undo" at bounding box center [335, 611] width 52 height 21
click at [336, 510] on div "Undo" at bounding box center [335, 611] width 52 height 21
click at [32, 307] on div at bounding box center [31, 307] width 10 height 10
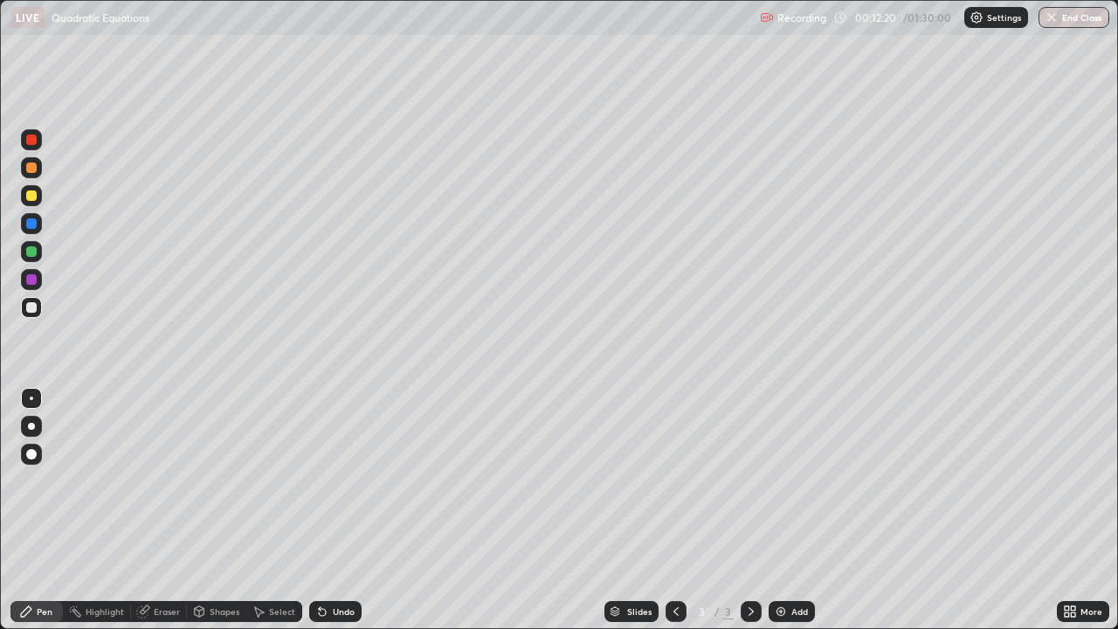
click at [335, 510] on div "Undo" at bounding box center [335, 611] width 52 height 21
click at [785, 510] on img at bounding box center [781, 611] width 14 height 14
click at [40, 308] on div at bounding box center [31, 307] width 21 height 21
click at [676, 510] on icon at bounding box center [676, 611] width 14 height 14
click at [30, 194] on div at bounding box center [31, 195] width 10 height 10
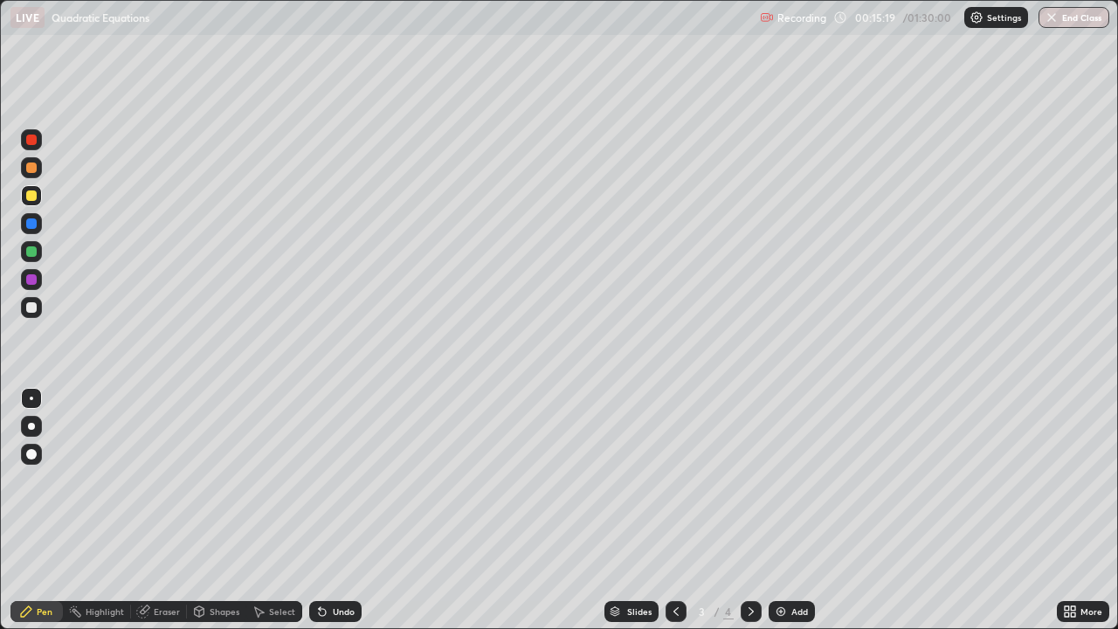
click at [748, 510] on icon at bounding box center [751, 611] width 14 height 14
click at [31, 307] on div at bounding box center [31, 307] width 10 height 10
click at [23, 312] on div at bounding box center [31, 307] width 21 height 21
click at [39, 311] on div at bounding box center [31, 307] width 21 height 21
click at [327, 510] on div "Undo" at bounding box center [335, 611] width 52 height 21
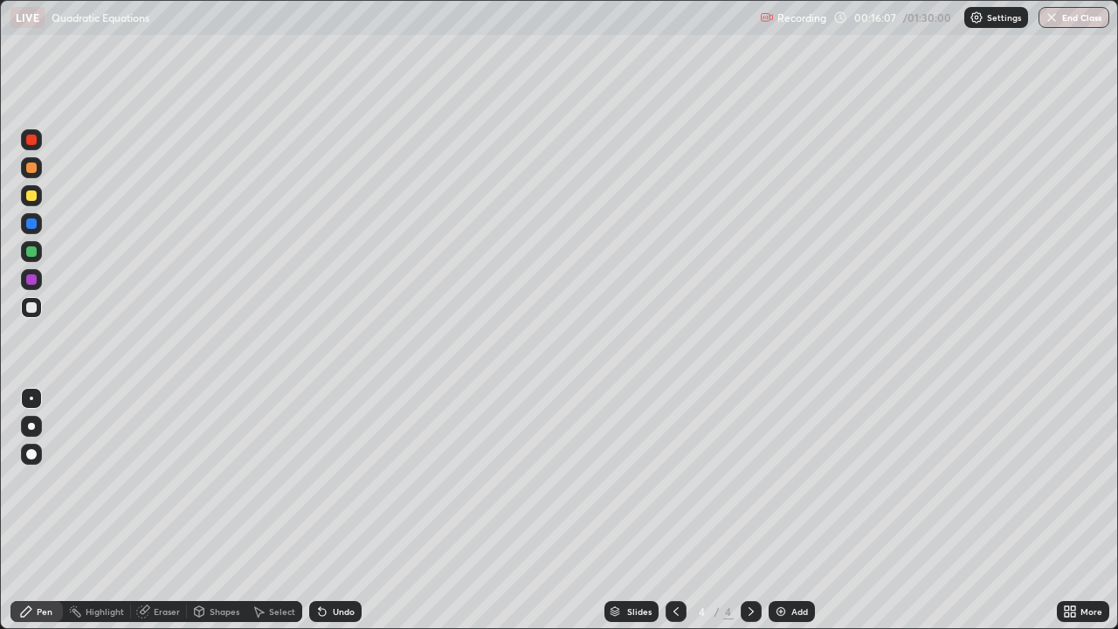
click at [329, 510] on div "Undo" at bounding box center [335, 611] width 52 height 21
click at [328, 510] on div "Undo" at bounding box center [335, 611] width 52 height 21
click at [334, 510] on div "Undo" at bounding box center [344, 611] width 22 height 9
click at [35, 254] on div at bounding box center [31, 251] width 10 height 10
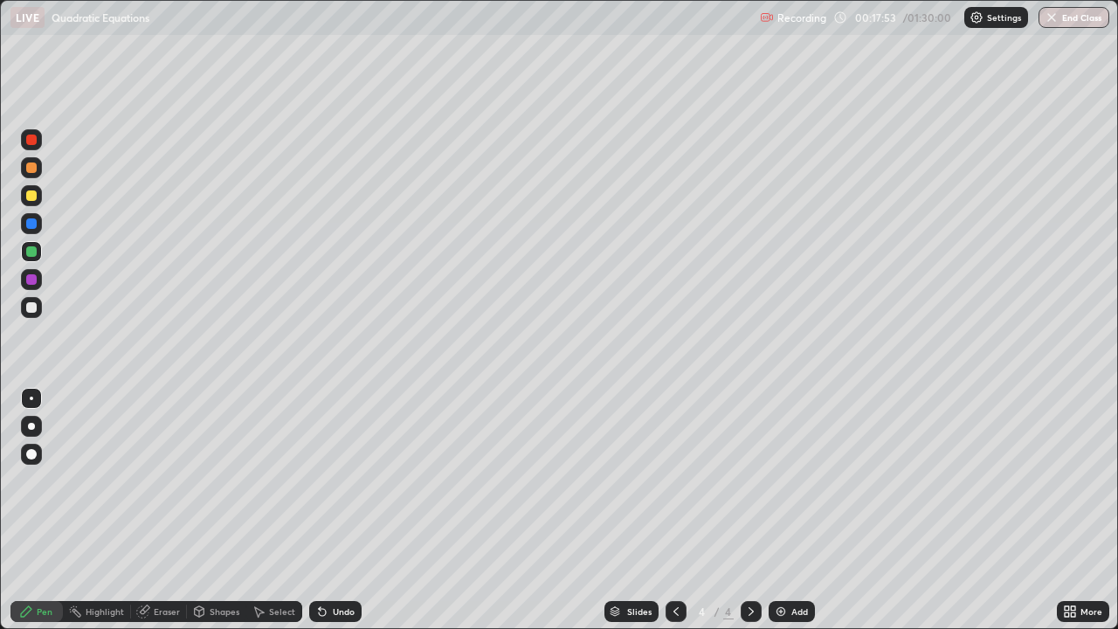
click at [40, 312] on div at bounding box center [31, 307] width 21 height 21
click at [156, 510] on div "Eraser" at bounding box center [167, 611] width 26 height 9
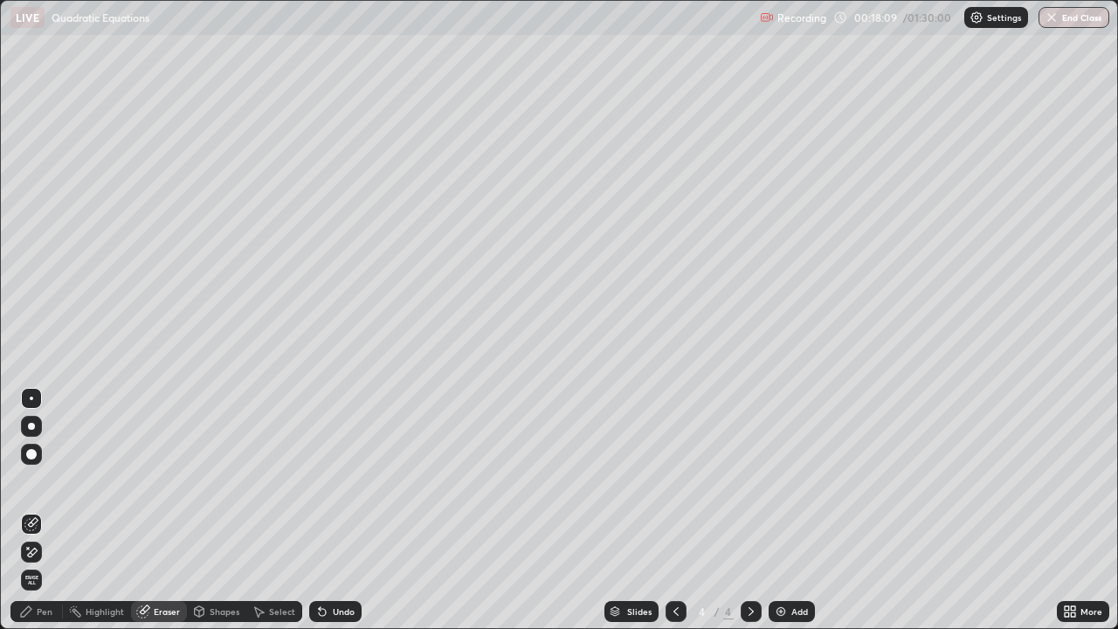
click at [42, 510] on div "Pen" at bounding box center [36, 611] width 52 height 21
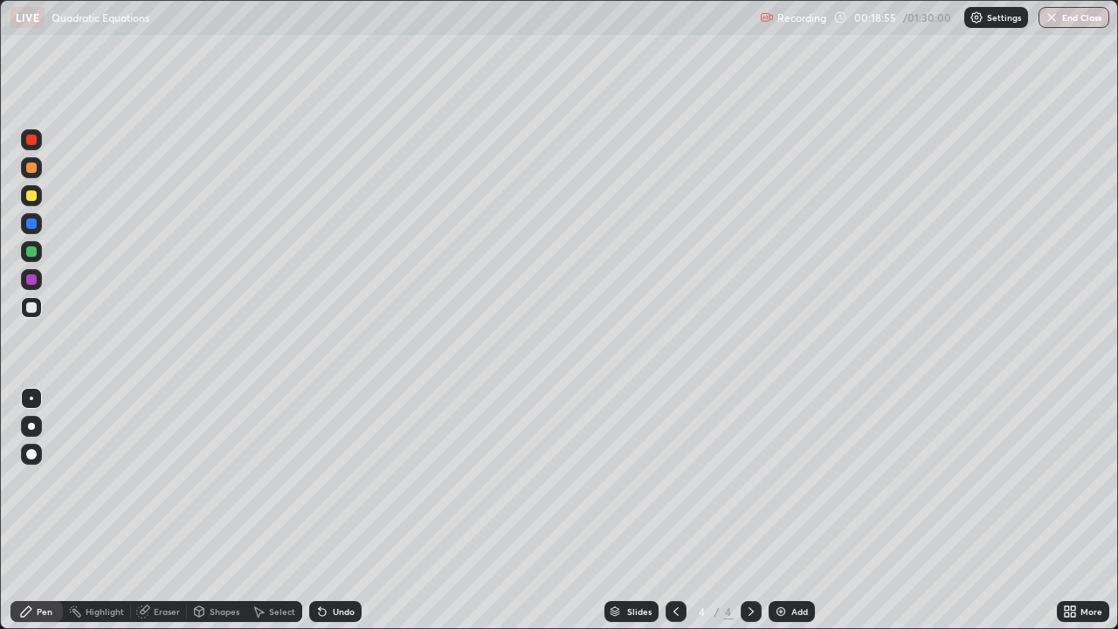
click at [275, 510] on div "Select" at bounding box center [282, 611] width 26 height 9
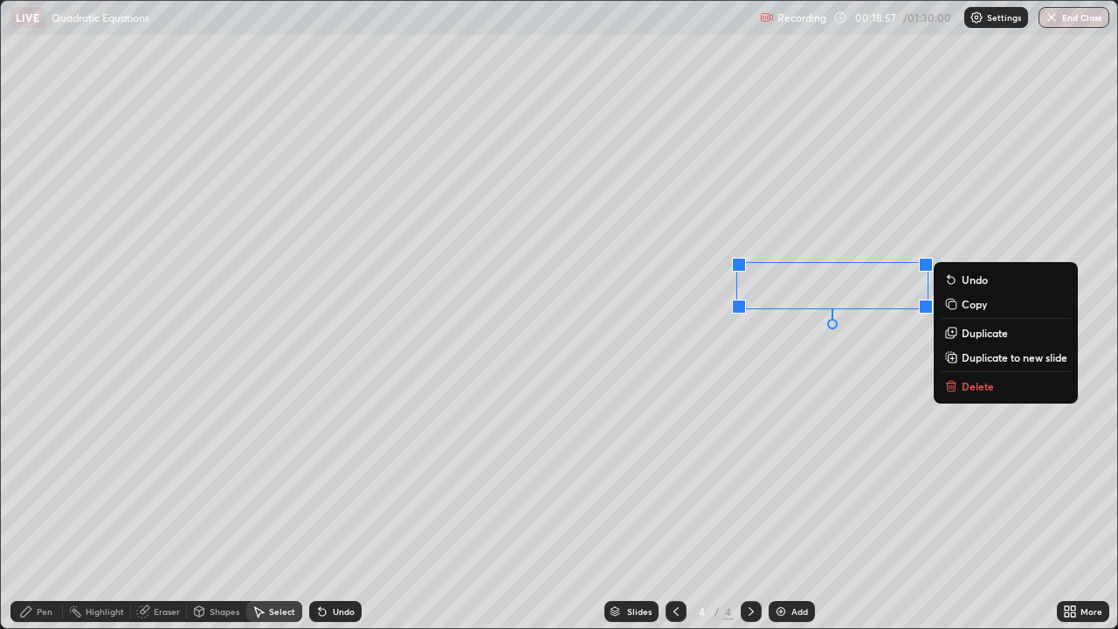
click at [682, 379] on div "0 ° Undo Copy Duplicate Duplicate to new slide Delete" at bounding box center [559, 314] width 1116 height 627
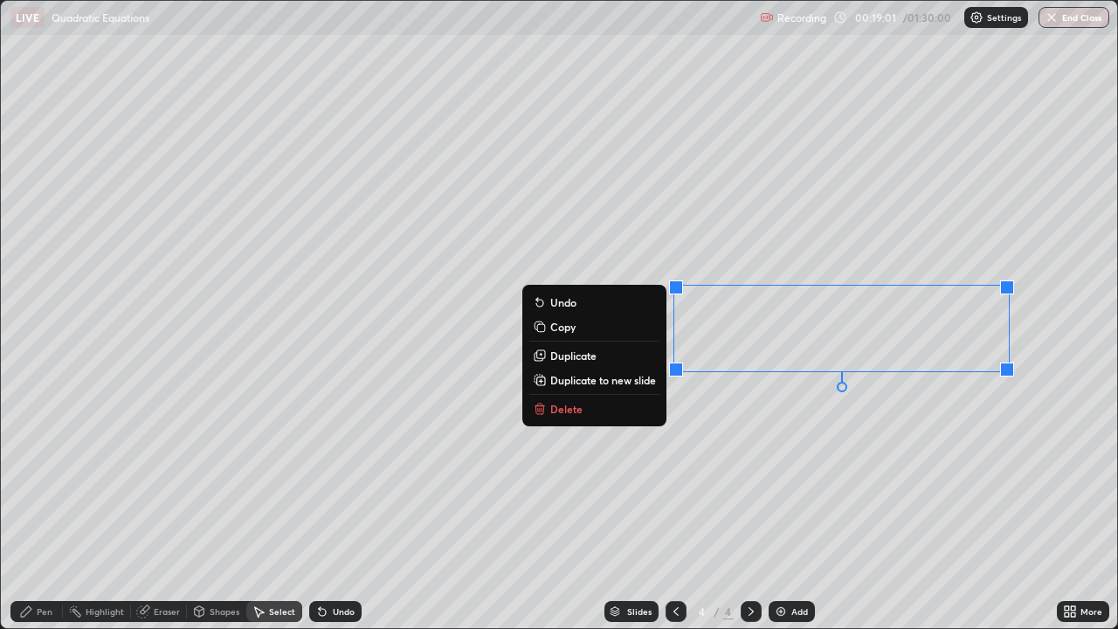
click at [44, 510] on div "Pen" at bounding box center [45, 611] width 16 height 9
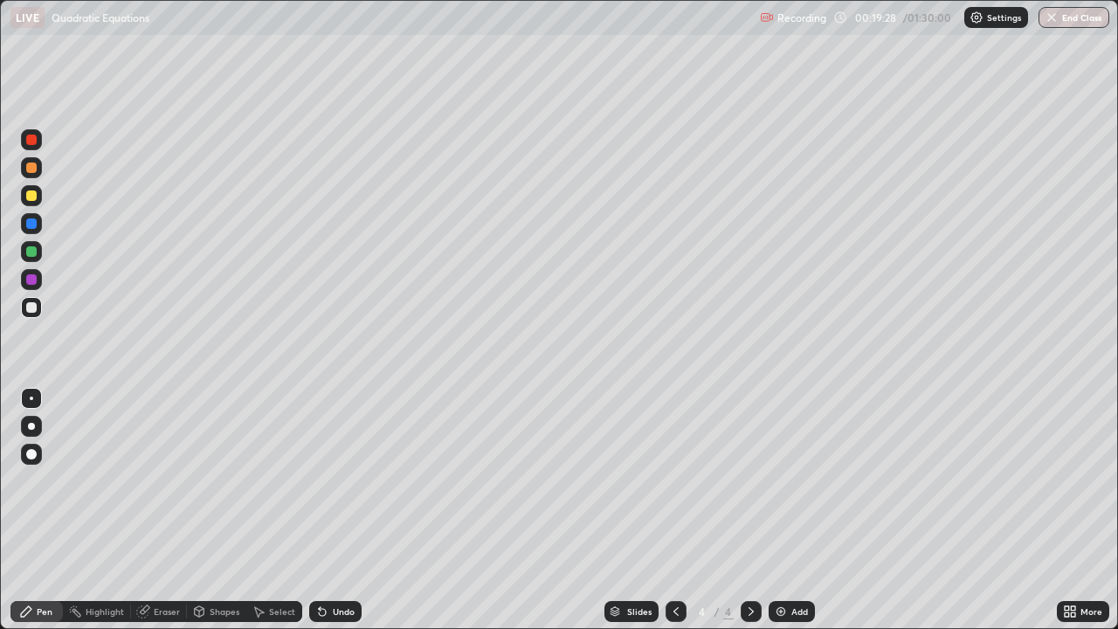
click at [35, 193] on div at bounding box center [31, 195] width 10 height 10
click at [171, 510] on div "Eraser" at bounding box center [159, 611] width 56 height 21
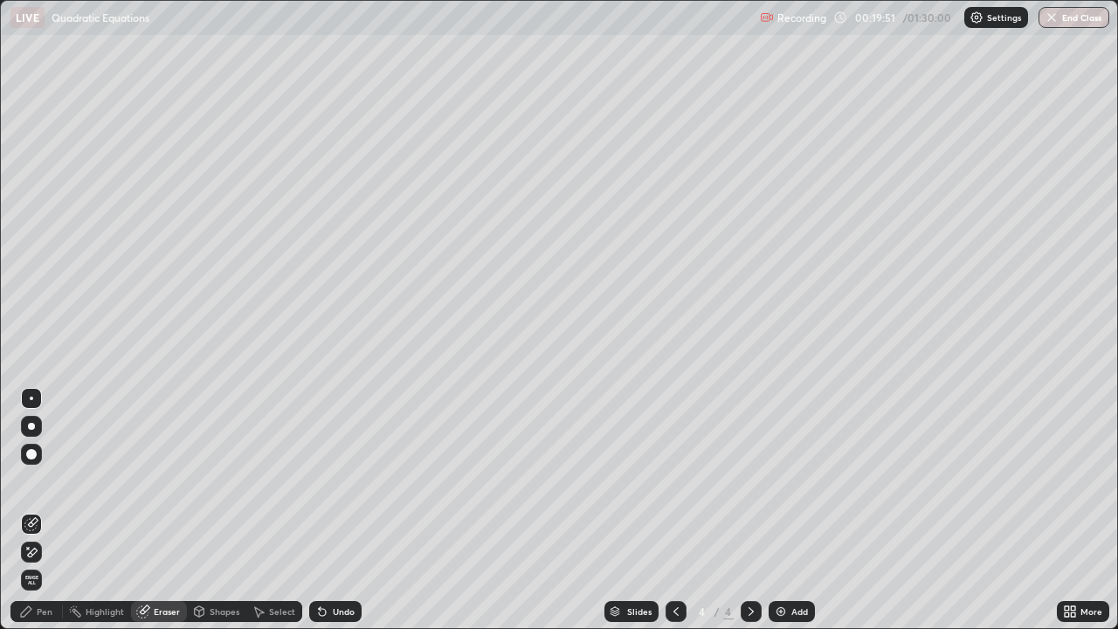
click at [40, 510] on div "Pen" at bounding box center [45, 611] width 16 height 9
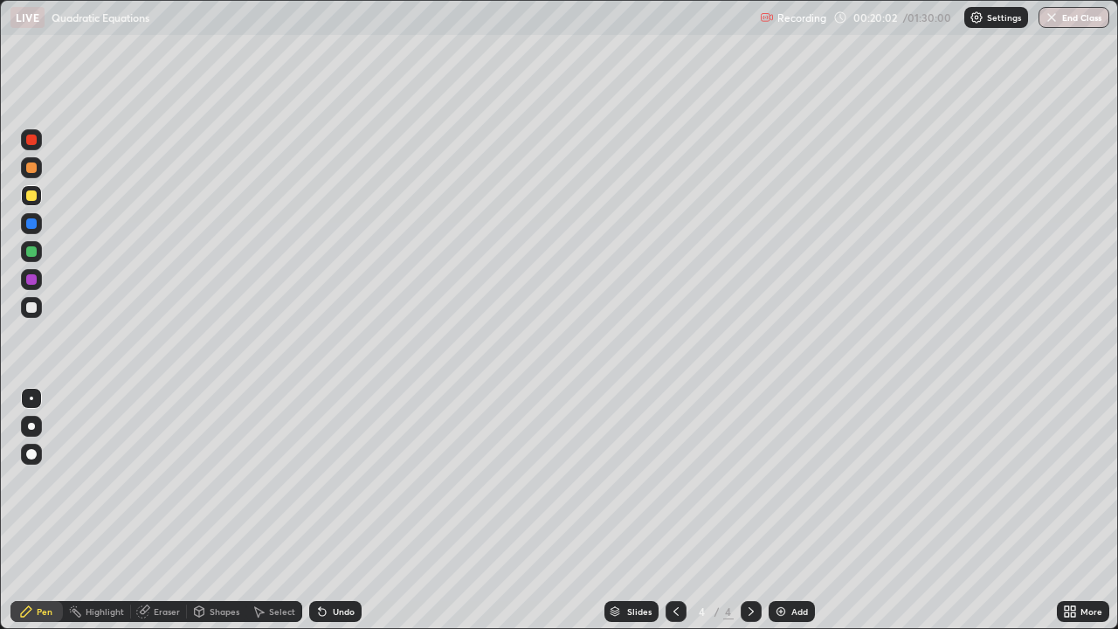
click at [32, 307] on div at bounding box center [31, 307] width 10 height 10
click at [339, 510] on div "Undo" at bounding box center [344, 611] width 22 height 9
click at [32, 196] on div at bounding box center [31, 195] width 10 height 10
click at [799, 510] on div "Add" at bounding box center [799, 611] width 17 height 9
click at [38, 306] on div at bounding box center [31, 307] width 21 height 21
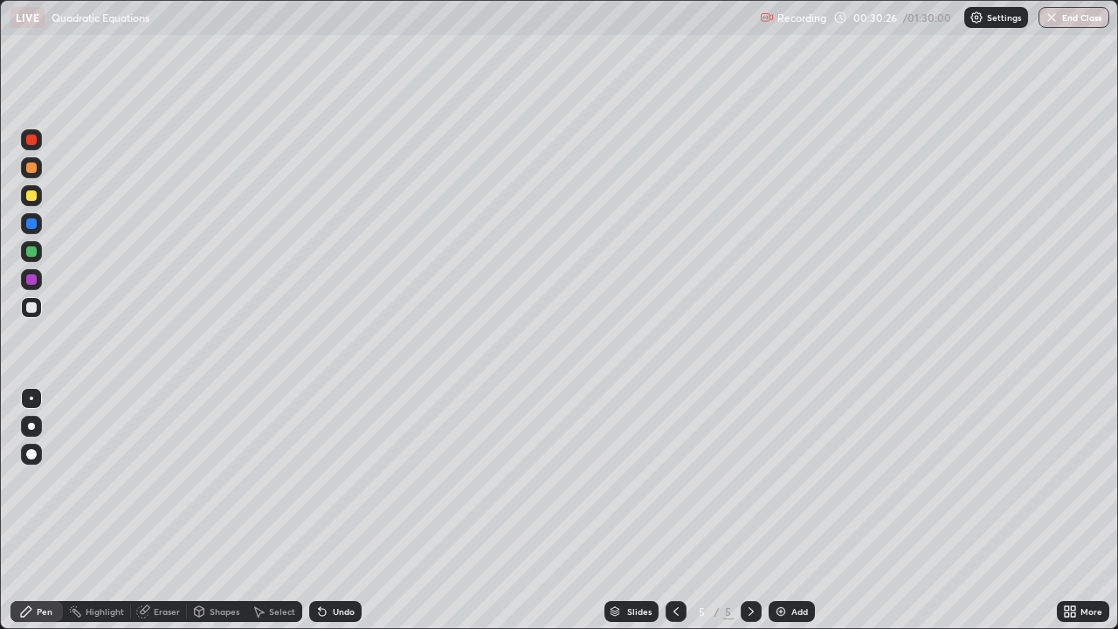
click at [38, 249] on div at bounding box center [31, 251] width 21 height 21
click at [672, 510] on icon at bounding box center [676, 611] width 14 height 14
click at [748, 510] on icon at bounding box center [751, 611] width 14 height 14
click at [673, 510] on icon at bounding box center [675, 611] width 5 height 9
click at [747, 510] on icon at bounding box center [751, 611] width 14 height 14
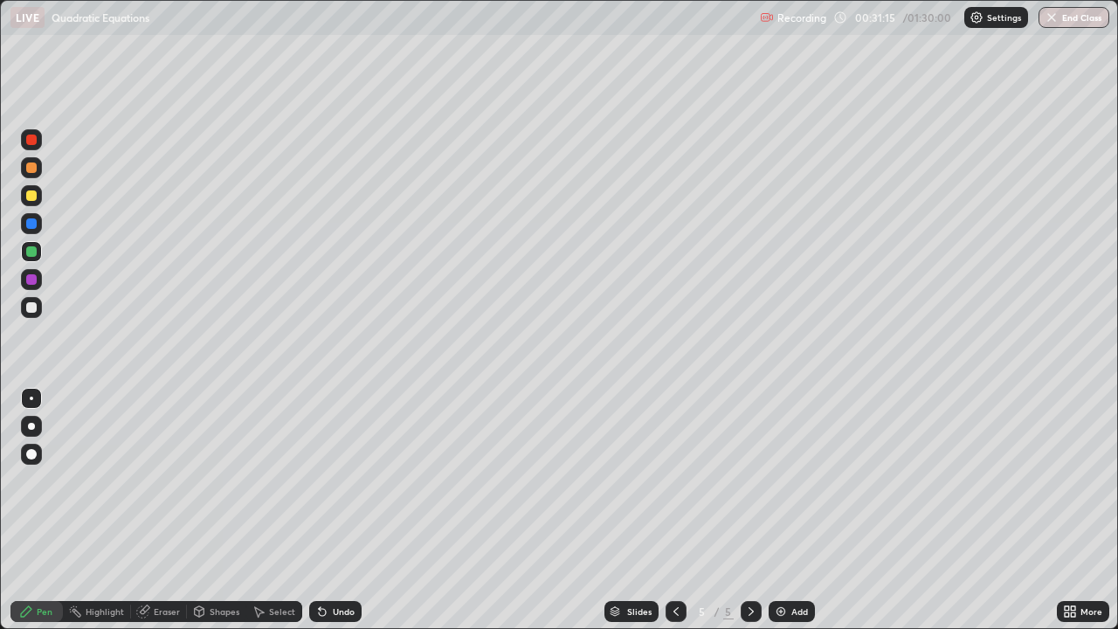
click at [682, 510] on div at bounding box center [676, 611] width 21 height 21
click at [749, 510] on icon at bounding box center [751, 611] width 14 height 14
click at [674, 510] on icon at bounding box center [676, 611] width 14 height 14
click at [747, 510] on icon at bounding box center [751, 611] width 14 height 14
click at [328, 510] on div "Undo" at bounding box center [335, 611] width 52 height 21
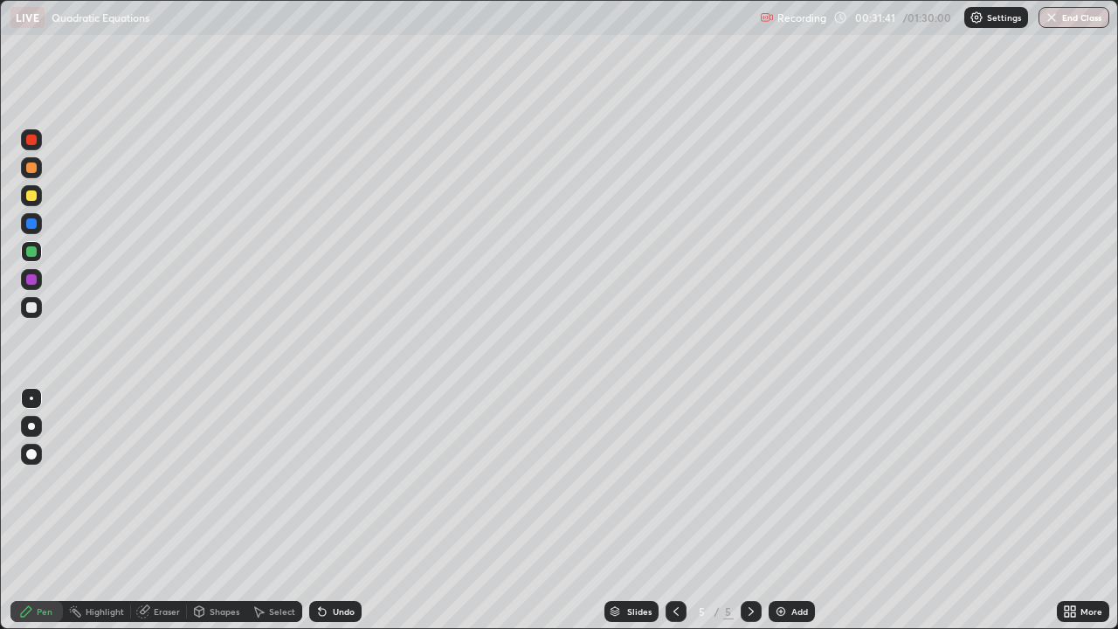
click at [674, 510] on icon at bounding box center [676, 611] width 14 height 14
click at [744, 510] on icon at bounding box center [751, 611] width 14 height 14
click at [35, 314] on div at bounding box center [31, 307] width 21 height 21
click at [672, 510] on icon at bounding box center [676, 611] width 14 height 14
click at [751, 510] on icon at bounding box center [751, 611] width 14 height 14
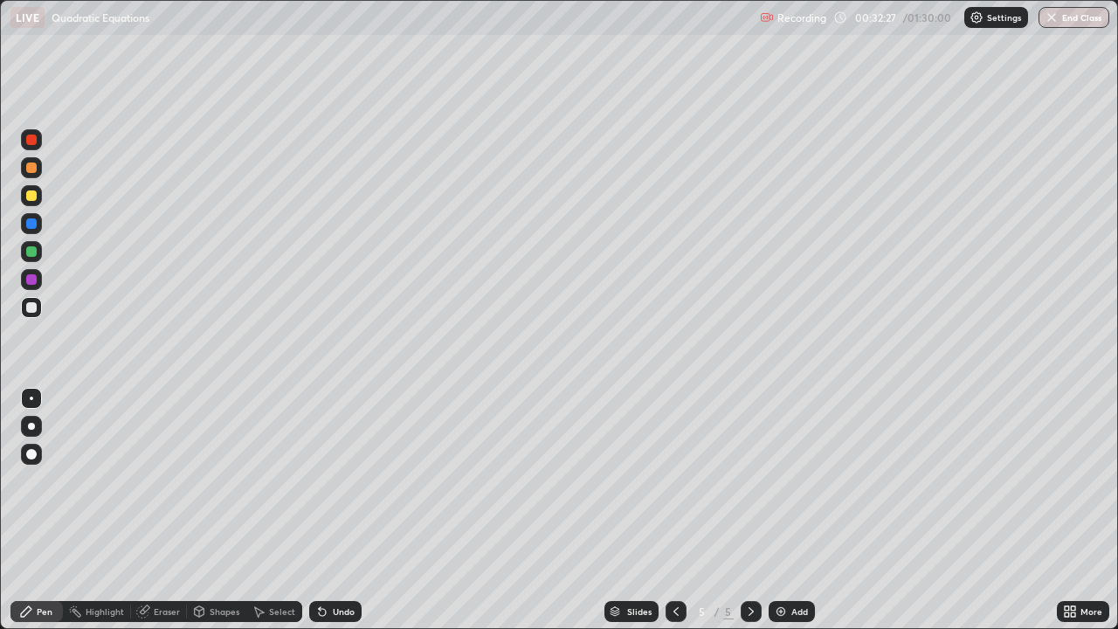
click at [666, 510] on div at bounding box center [676, 611] width 21 height 21
click at [749, 510] on div at bounding box center [751, 611] width 21 height 21
click at [673, 510] on icon at bounding box center [676, 611] width 14 height 14
click at [32, 253] on div at bounding box center [31, 251] width 10 height 10
click at [742, 510] on div at bounding box center [751, 611] width 21 height 21
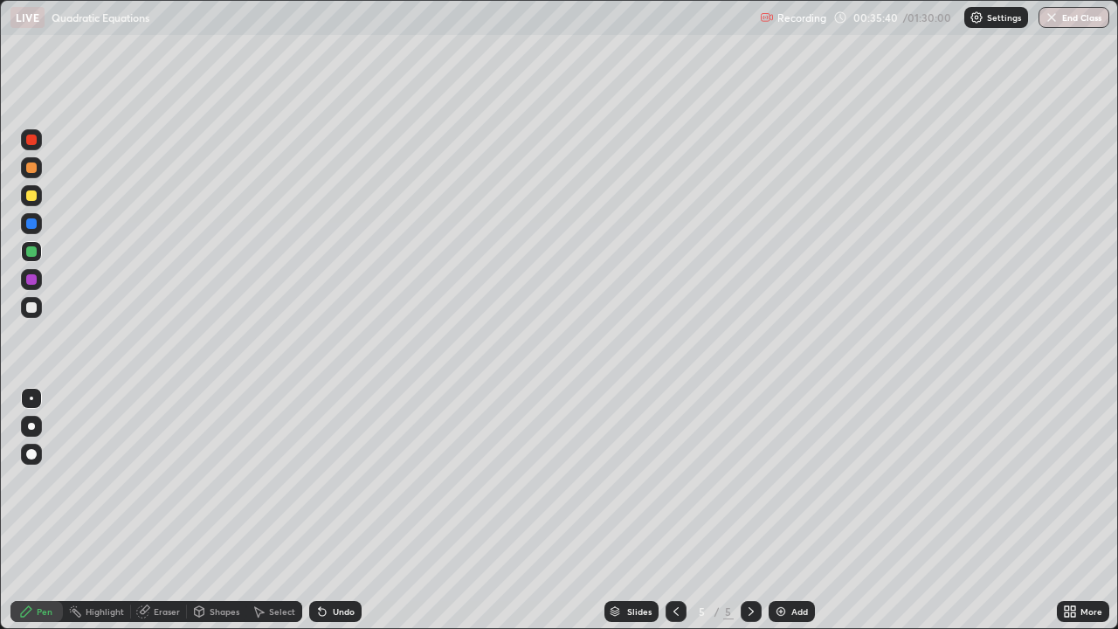
click at [785, 510] on div "Add" at bounding box center [792, 611] width 46 height 21
click at [32, 310] on div at bounding box center [31, 307] width 10 height 10
click at [30, 196] on div at bounding box center [31, 195] width 10 height 10
click at [41, 245] on div at bounding box center [31, 251] width 21 height 21
click at [339, 510] on div "Undo" at bounding box center [335, 611] width 52 height 21
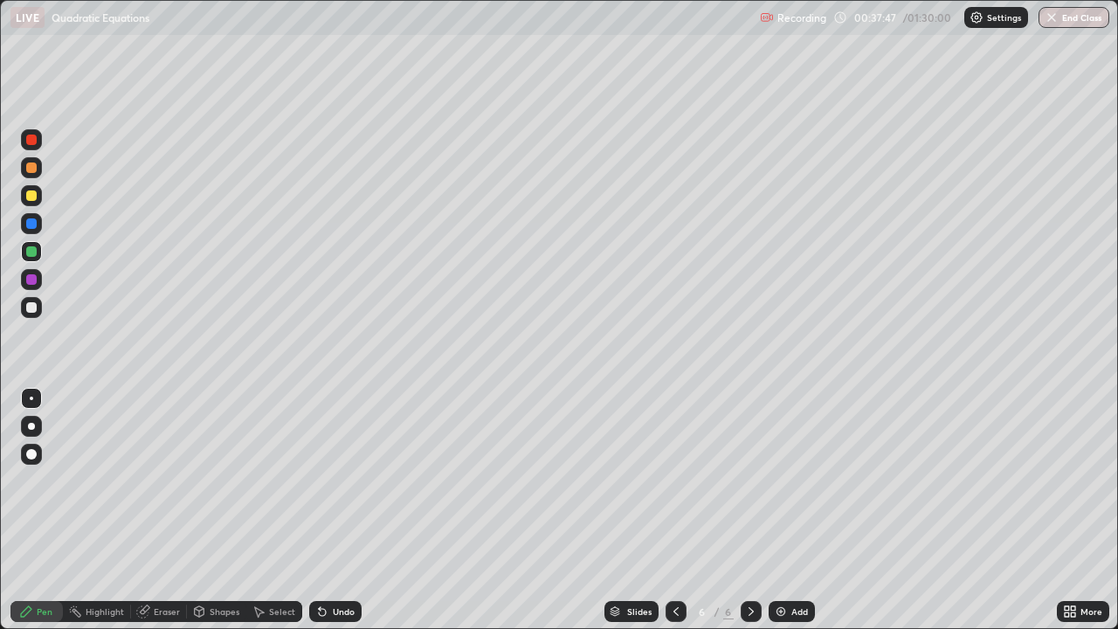
click at [336, 510] on div "Undo" at bounding box center [344, 611] width 22 height 9
click at [326, 510] on icon at bounding box center [322, 611] width 14 height 14
click at [32, 308] on div at bounding box center [31, 307] width 10 height 10
click at [336, 510] on div "Undo" at bounding box center [335, 611] width 52 height 21
click at [41, 192] on div at bounding box center [31, 195] width 21 height 21
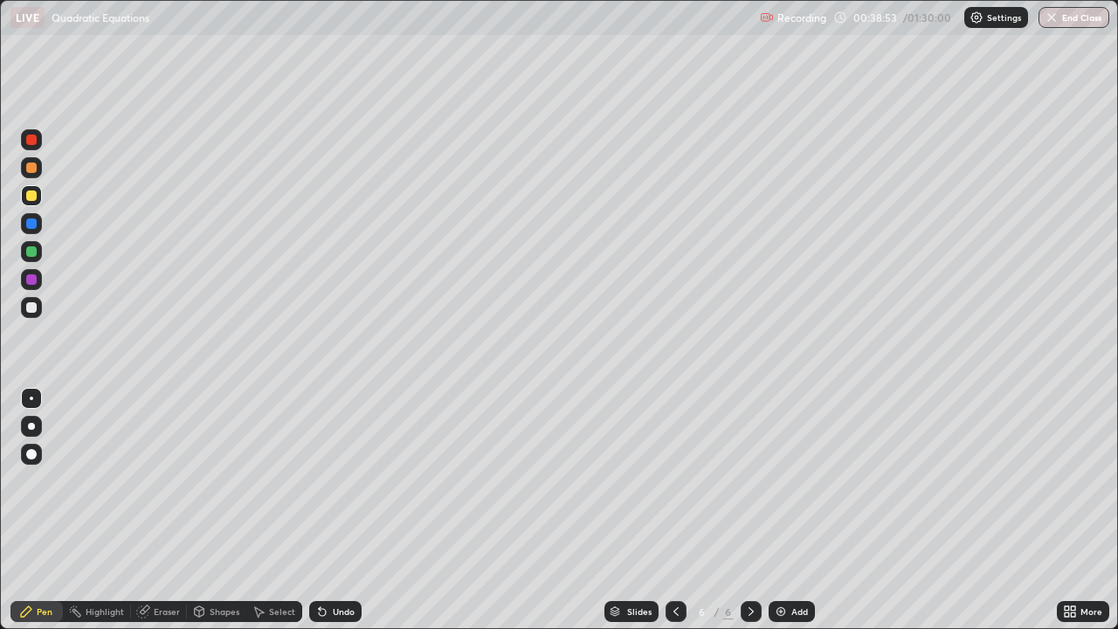
click at [38, 314] on div at bounding box center [31, 307] width 21 height 21
click at [31, 194] on div at bounding box center [31, 195] width 10 height 10
click at [328, 510] on div "Undo" at bounding box center [335, 611] width 52 height 21
click at [789, 510] on div "Add" at bounding box center [792, 611] width 46 height 21
click at [40, 313] on div at bounding box center [31, 307] width 21 height 21
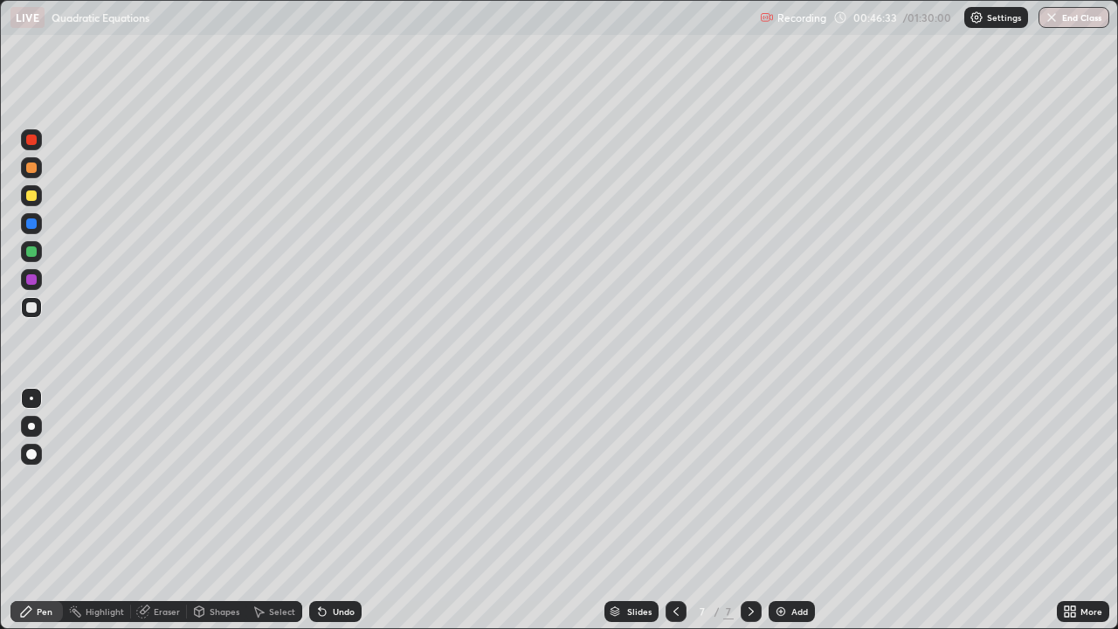
click at [325, 510] on icon at bounding box center [322, 611] width 14 height 14
click at [319, 510] on icon at bounding box center [320, 608] width 2 height 2
click at [672, 510] on icon at bounding box center [676, 611] width 14 height 14
click at [32, 166] on div at bounding box center [31, 167] width 10 height 10
click at [748, 510] on icon at bounding box center [751, 611] width 14 height 14
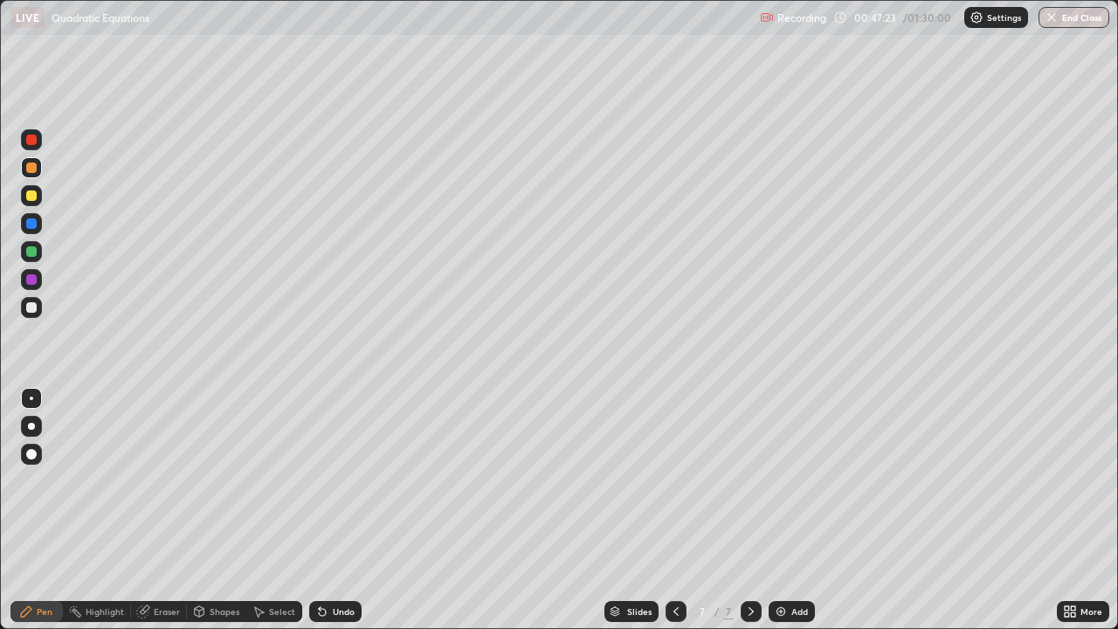
click at [38, 314] on div at bounding box center [31, 307] width 21 height 21
click at [34, 170] on div at bounding box center [31, 167] width 10 height 10
click at [35, 314] on div at bounding box center [31, 307] width 21 height 21
click at [30, 198] on div at bounding box center [31, 195] width 10 height 10
click at [333, 510] on div "Undo" at bounding box center [335, 611] width 52 height 21
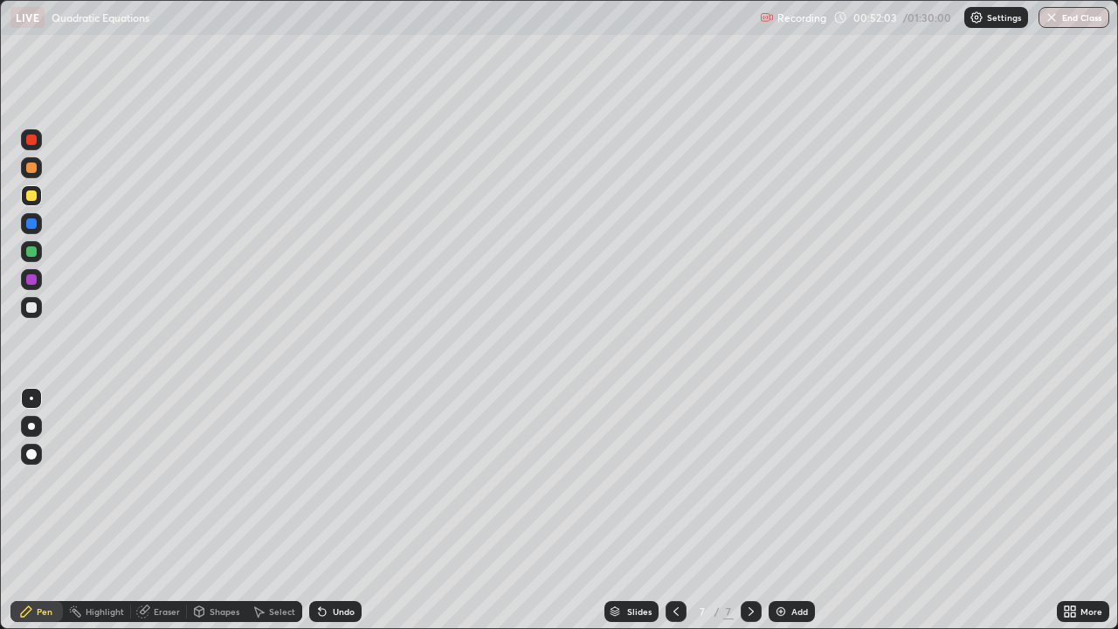
click at [331, 510] on div "Undo" at bounding box center [335, 611] width 52 height 21
click at [334, 510] on div "Undo" at bounding box center [335, 611] width 52 height 21
click at [326, 510] on div "Undo" at bounding box center [335, 611] width 52 height 21
click at [36, 299] on div at bounding box center [31, 307] width 21 height 21
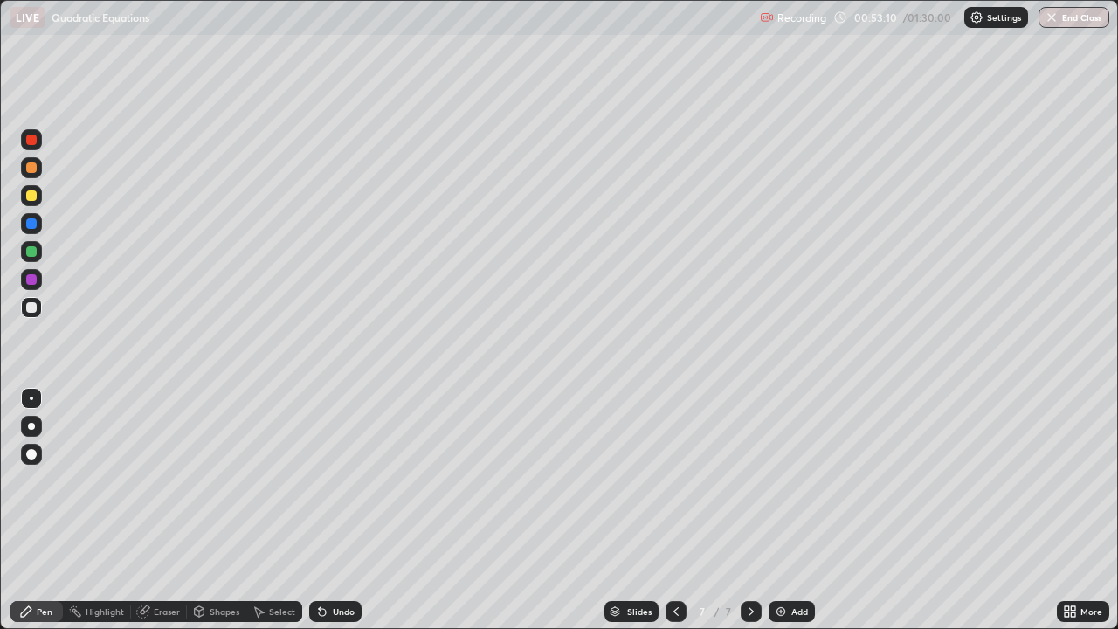
click at [36, 255] on div at bounding box center [31, 251] width 10 height 10
click at [35, 314] on div at bounding box center [31, 307] width 21 height 21
click at [34, 255] on div at bounding box center [31, 251] width 10 height 10
click at [335, 510] on div "Undo" at bounding box center [344, 611] width 22 height 9
click at [29, 199] on div at bounding box center [31, 195] width 10 height 10
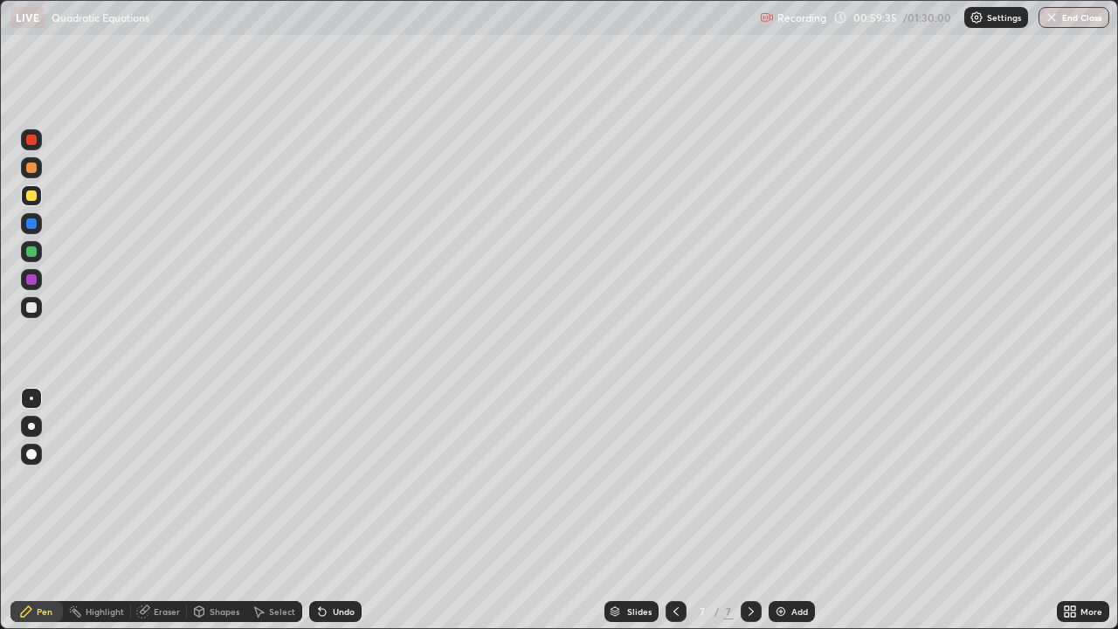
click at [674, 510] on icon at bounding box center [676, 611] width 14 height 14
click at [749, 510] on icon at bounding box center [751, 611] width 14 height 14
click at [272, 510] on div "Select" at bounding box center [282, 611] width 26 height 9
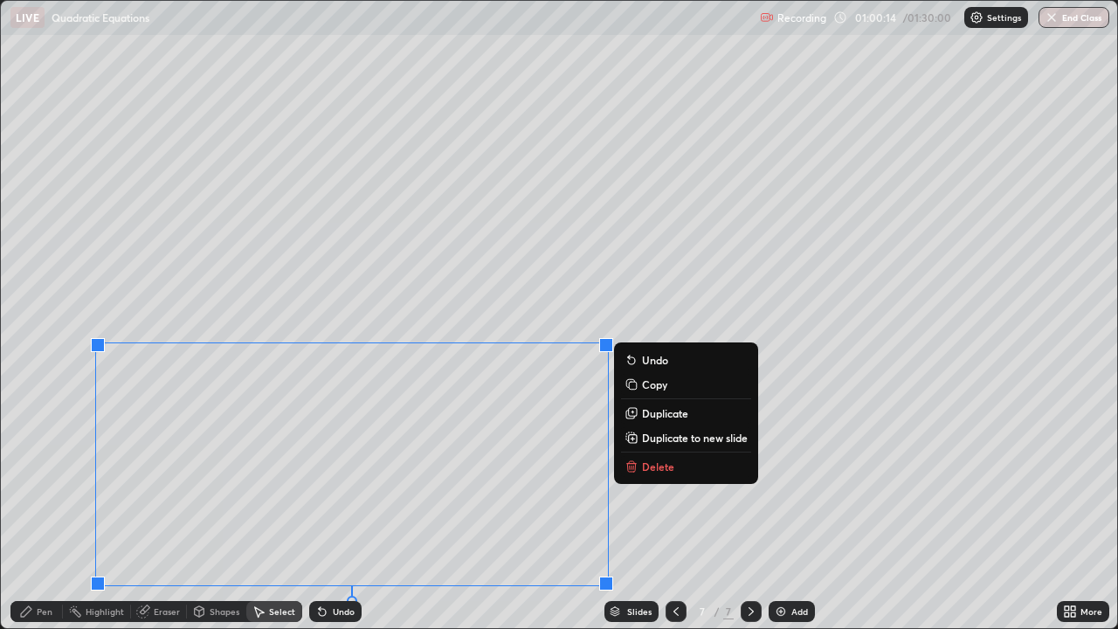
click at [649, 390] on p "Copy" at bounding box center [654, 384] width 25 height 14
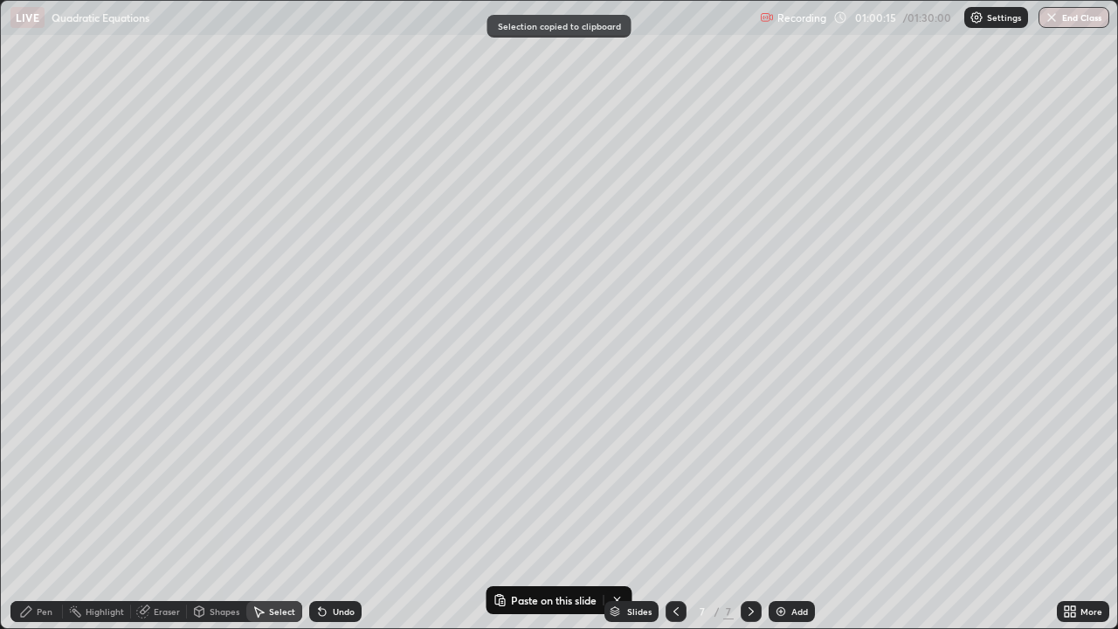
click at [784, 510] on img at bounding box center [781, 611] width 14 height 14
click at [224, 179] on div "0 ° Undo Copy Paste here Duplicate Duplicate to new slide Delete" at bounding box center [559, 314] width 1116 height 627
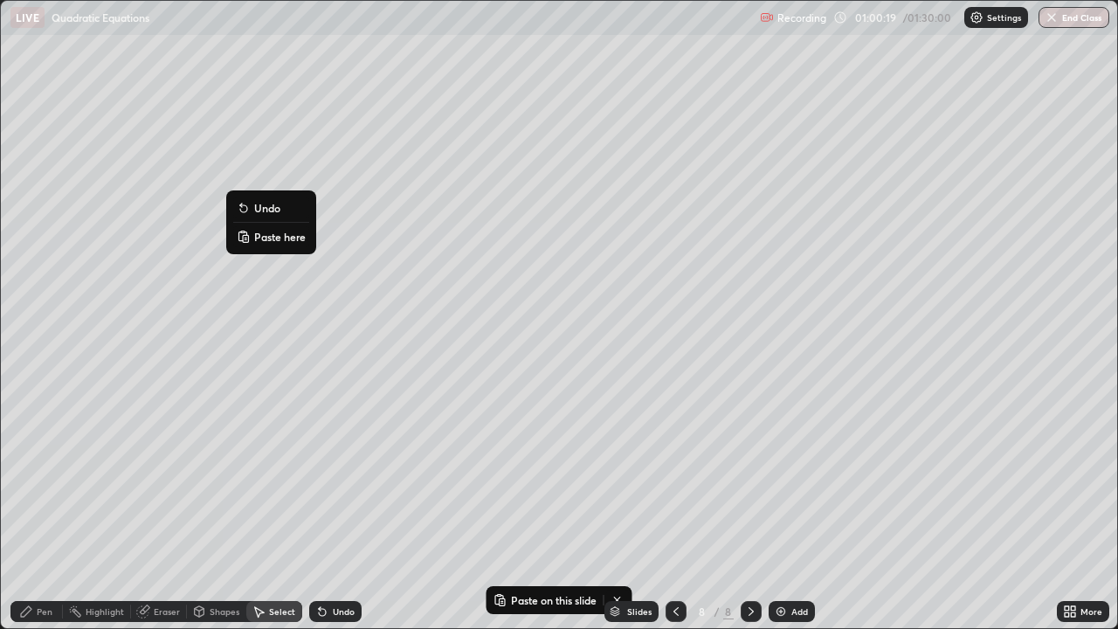
click at [279, 243] on p "Paste here" at bounding box center [280, 237] width 52 height 14
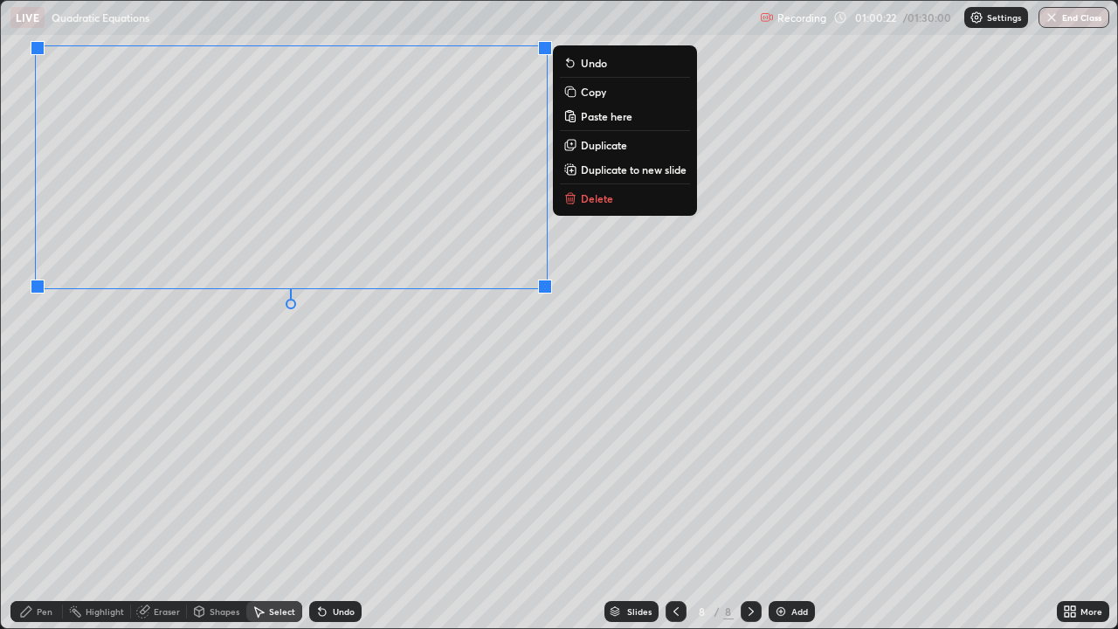
click at [119, 377] on div "0 ° Undo Copy Paste here Duplicate Duplicate to new slide Delete" at bounding box center [559, 314] width 1116 height 627
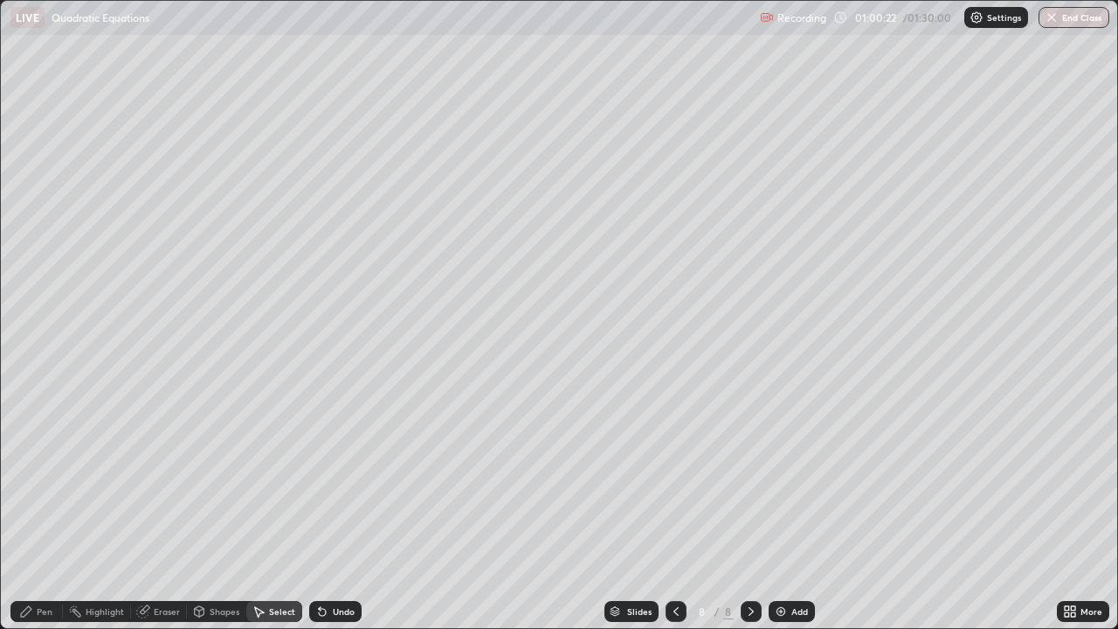
click at [49, 510] on div "Pen" at bounding box center [36, 611] width 52 height 21
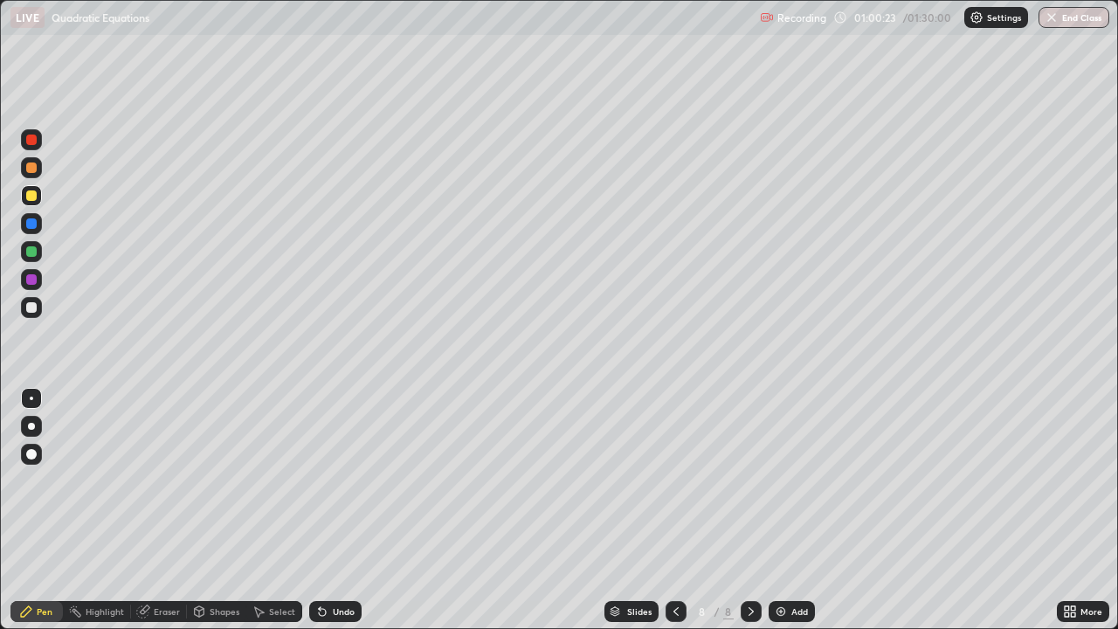
click at [34, 305] on div at bounding box center [31, 307] width 10 height 10
click at [279, 510] on div "Select" at bounding box center [282, 611] width 26 height 9
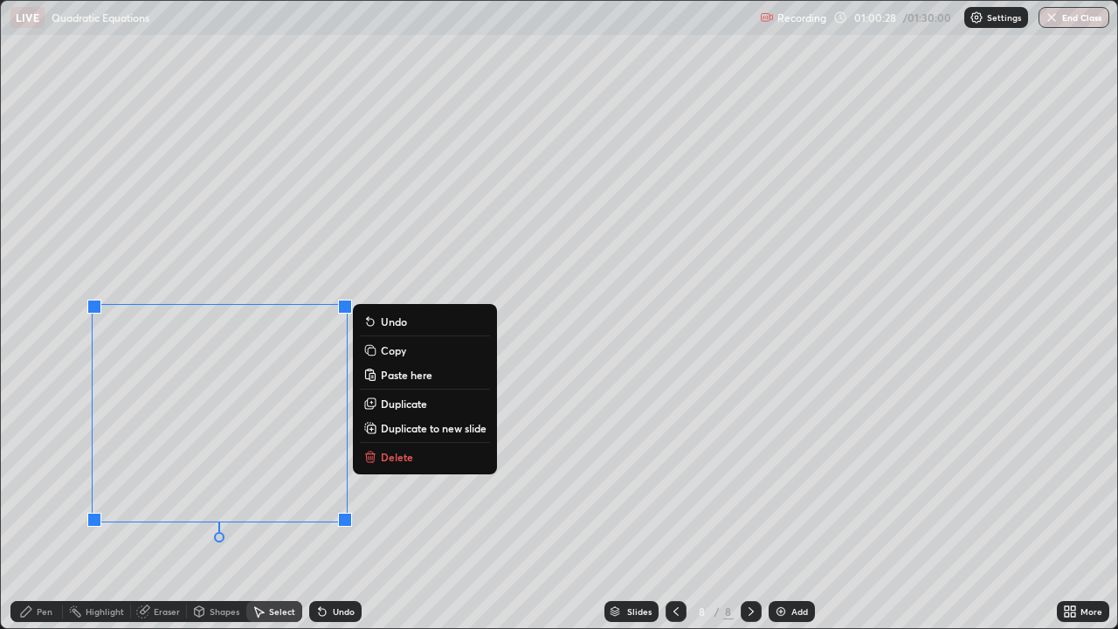
click at [160, 510] on div "Eraser" at bounding box center [167, 611] width 26 height 9
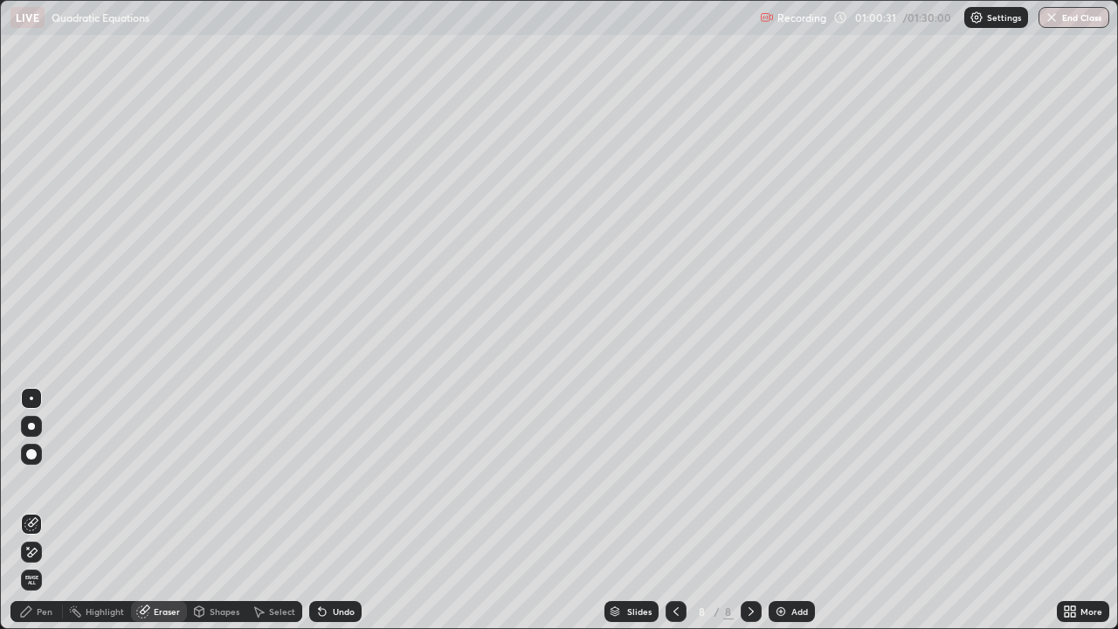
click at [33, 510] on icon at bounding box center [31, 552] width 14 height 15
click at [49, 510] on div "Pen" at bounding box center [45, 611] width 16 height 9
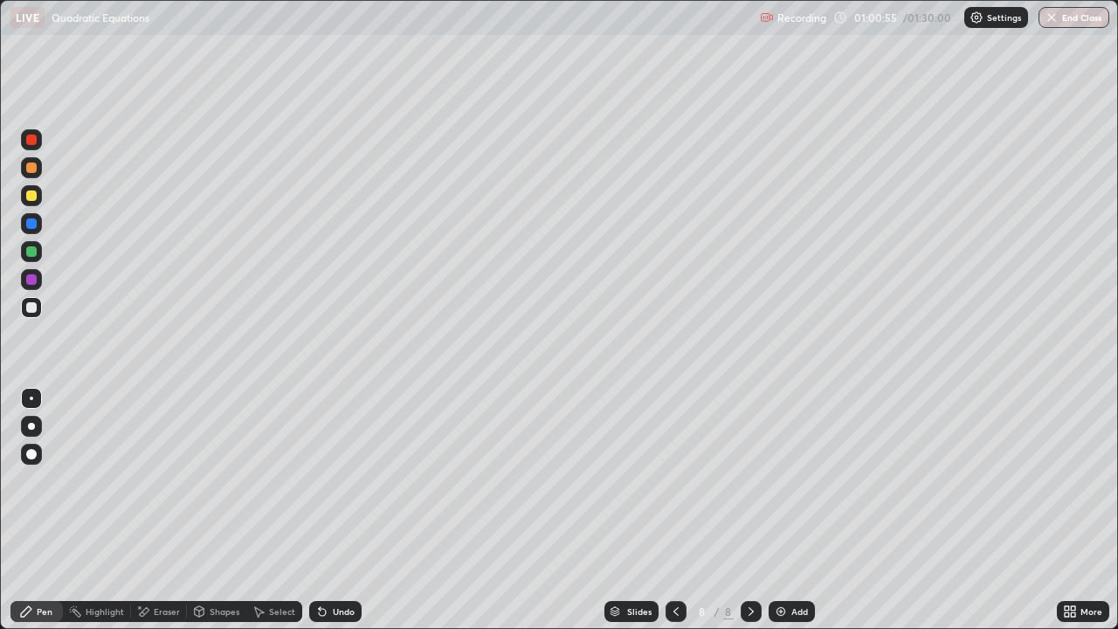
click at [334, 510] on div "Undo" at bounding box center [335, 611] width 52 height 21
click at [32, 307] on div at bounding box center [31, 307] width 10 height 10
click at [31, 253] on div at bounding box center [31, 251] width 10 height 10
click at [31, 308] on div at bounding box center [31, 307] width 10 height 10
click at [349, 510] on div "Undo" at bounding box center [344, 611] width 22 height 9
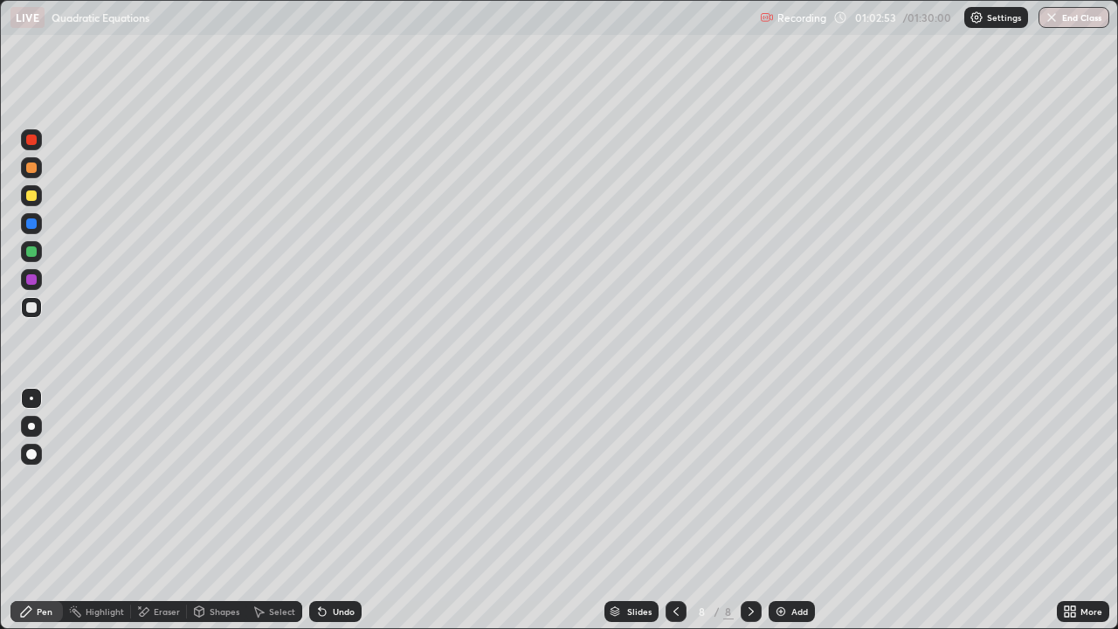
click at [346, 510] on div "Undo" at bounding box center [344, 611] width 22 height 9
click at [342, 510] on div "Undo" at bounding box center [344, 611] width 22 height 9
click at [793, 510] on div "Add" at bounding box center [792, 611] width 46 height 21
click at [166, 510] on div "Eraser" at bounding box center [159, 611] width 56 height 21
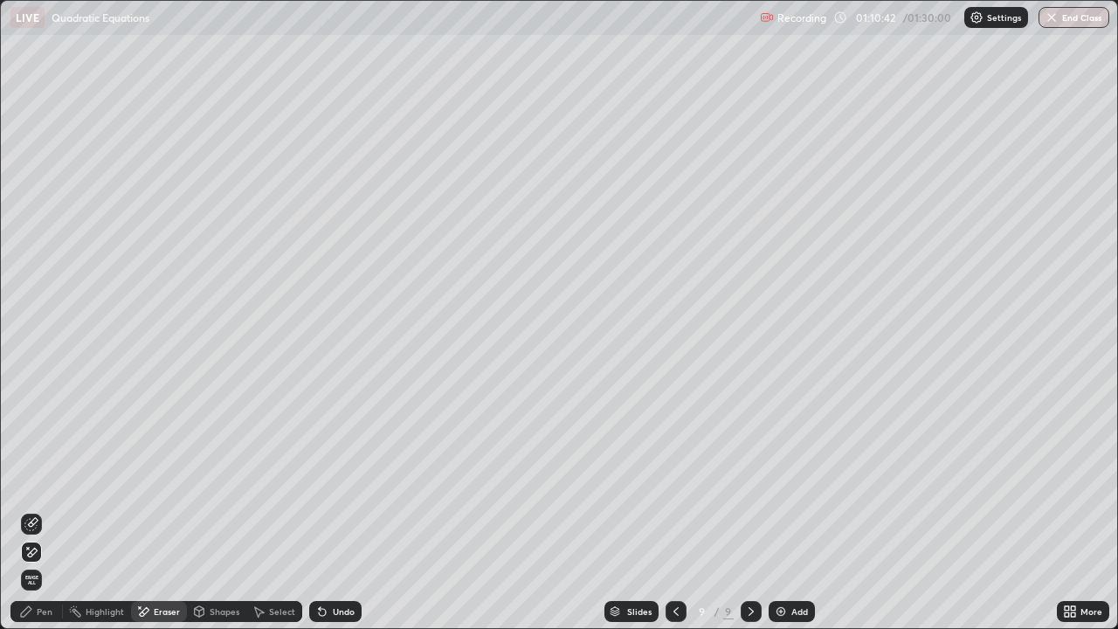
click at [41, 510] on div "Pen" at bounding box center [45, 611] width 16 height 9
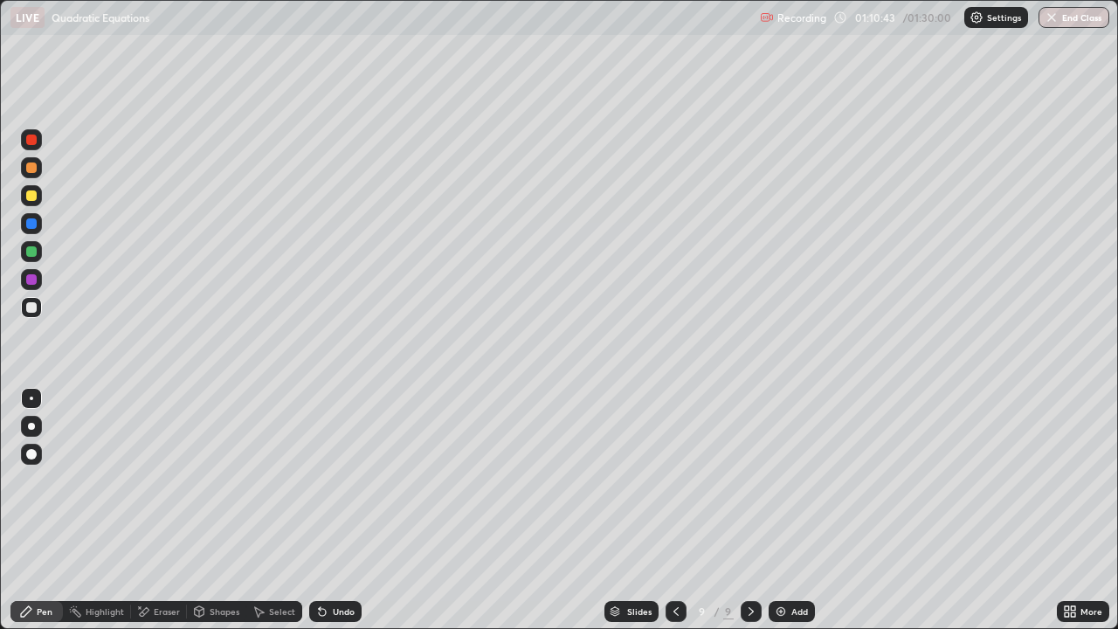
click at [32, 196] on div at bounding box center [31, 195] width 10 height 10
click at [333, 510] on div "Undo" at bounding box center [344, 611] width 22 height 9
click at [31, 312] on div at bounding box center [31, 307] width 10 height 10
click at [24, 312] on div at bounding box center [31, 307] width 21 height 21
click at [36, 194] on div at bounding box center [31, 195] width 10 height 10
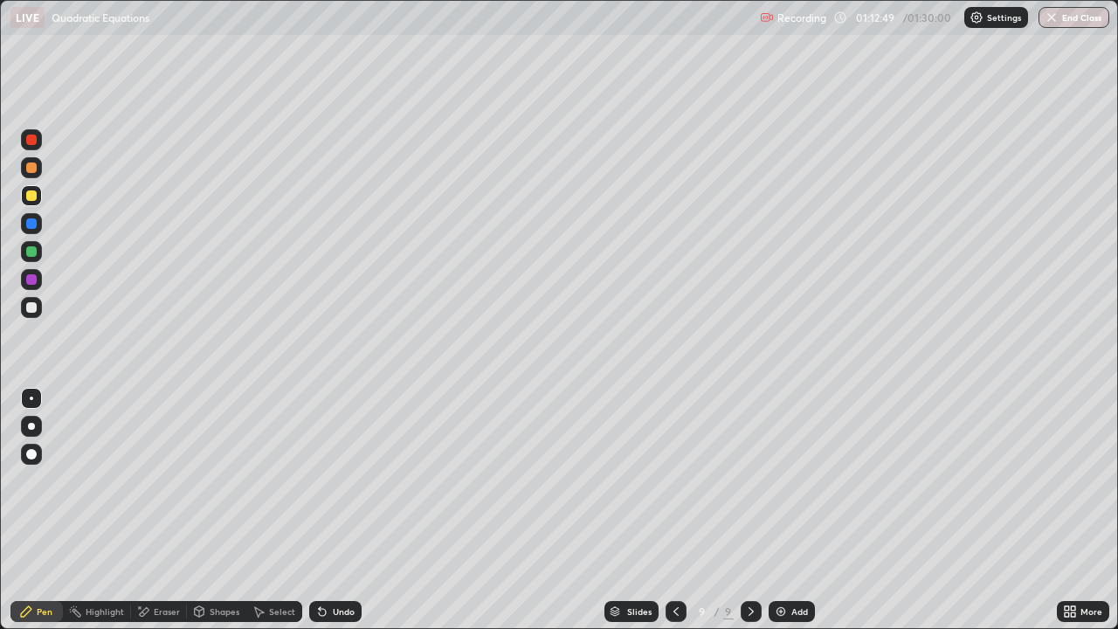
click at [33, 171] on div at bounding box center [31, 167] width 10 height 10
click at [337, 510] on div "Undo" at bounding box center [335, 611] width 52 height 21
click at [154, 510] on div "Eraser" at bounding box center [167, 611] width 26 height 9
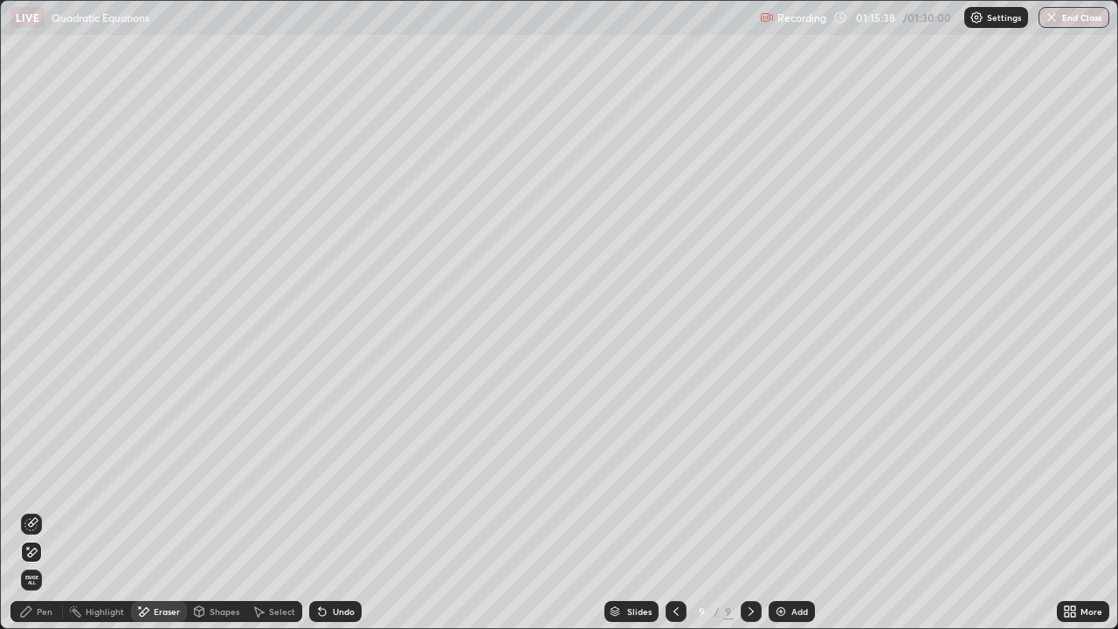
click at [283, 510] on div "Select" at bounding box center [282, 611] width 26 height 9
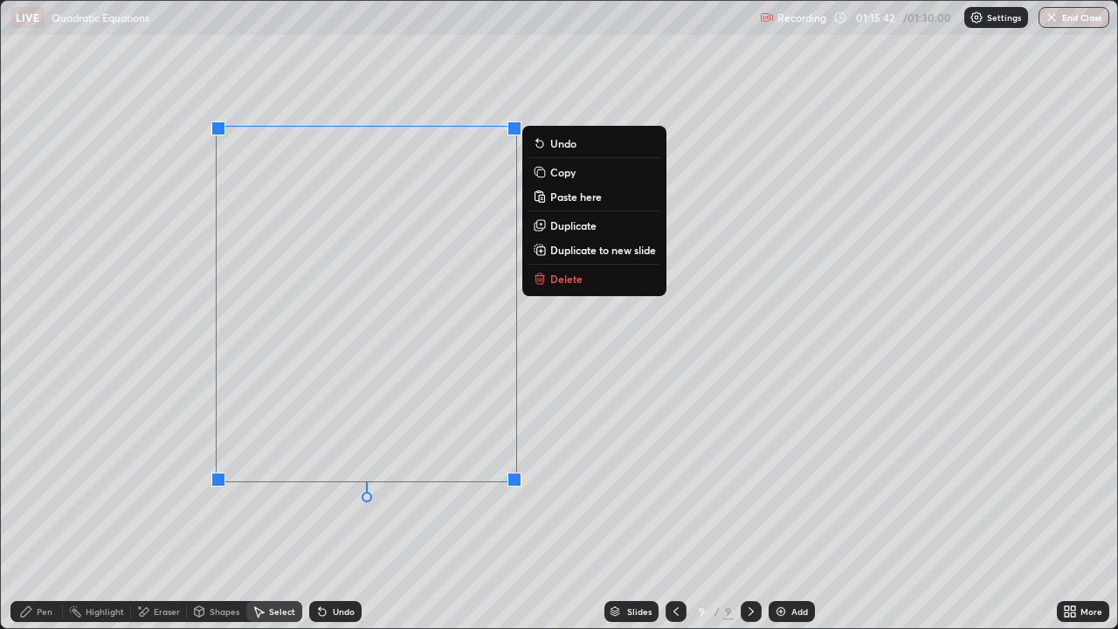
click at [166, 510] on div "Eraser" at bounding box center [167, 611] width 26 height 9
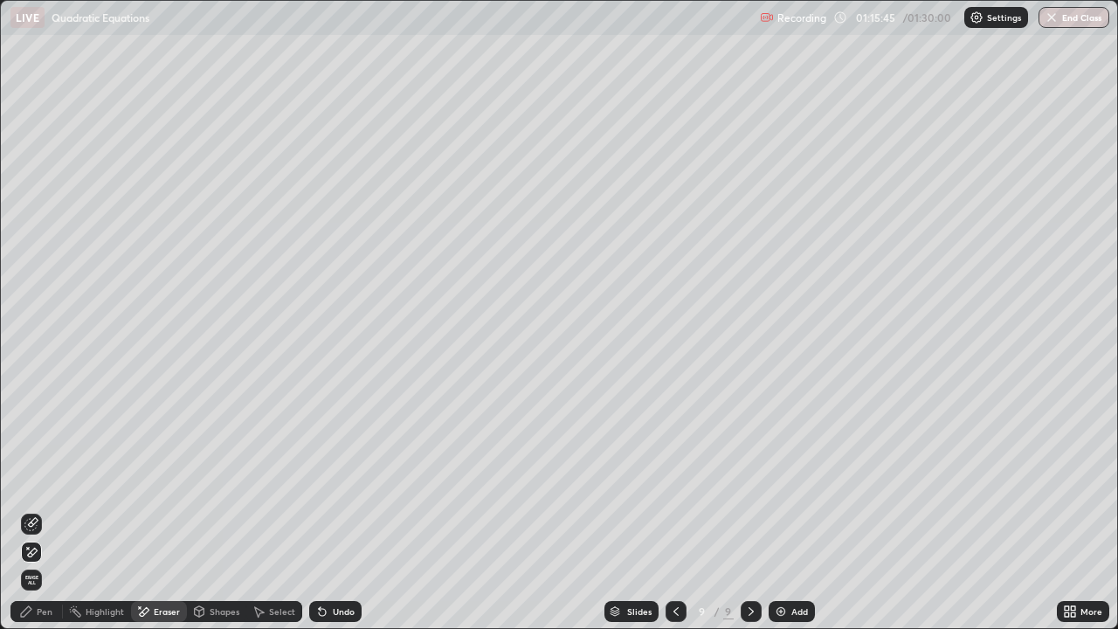
click at [263, 510] on icon at bounding box center [259, 611] width 14 height 14
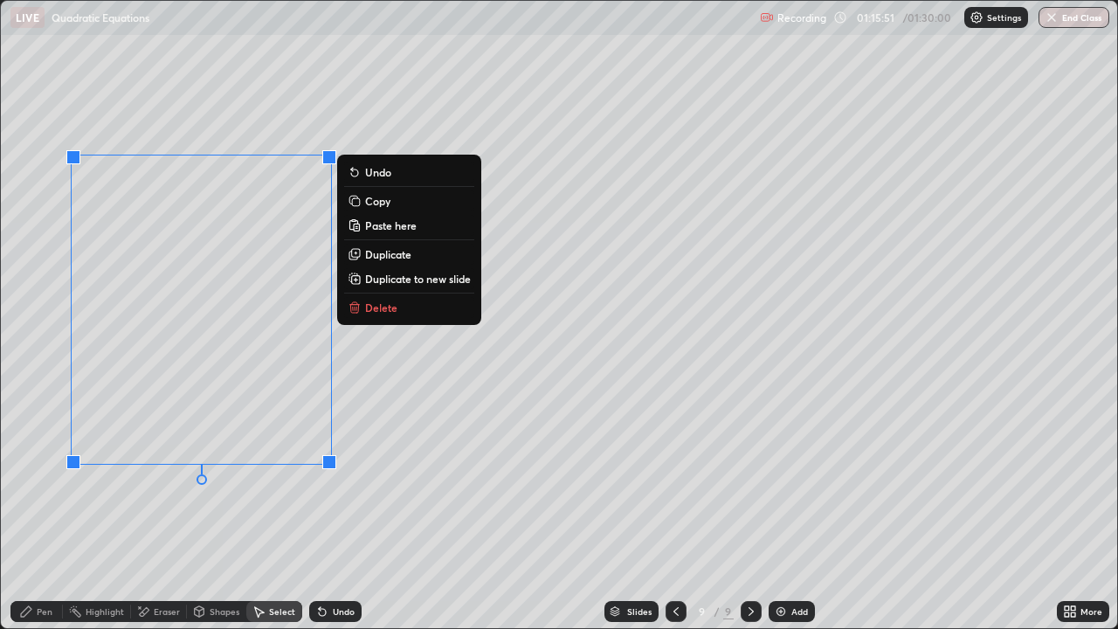
click at [307, 506] on div "0 ° Undo Copy Paste here Duplicate Duplicate to new slide Delete" at bounding box center [559, 314] width 1116 height 627
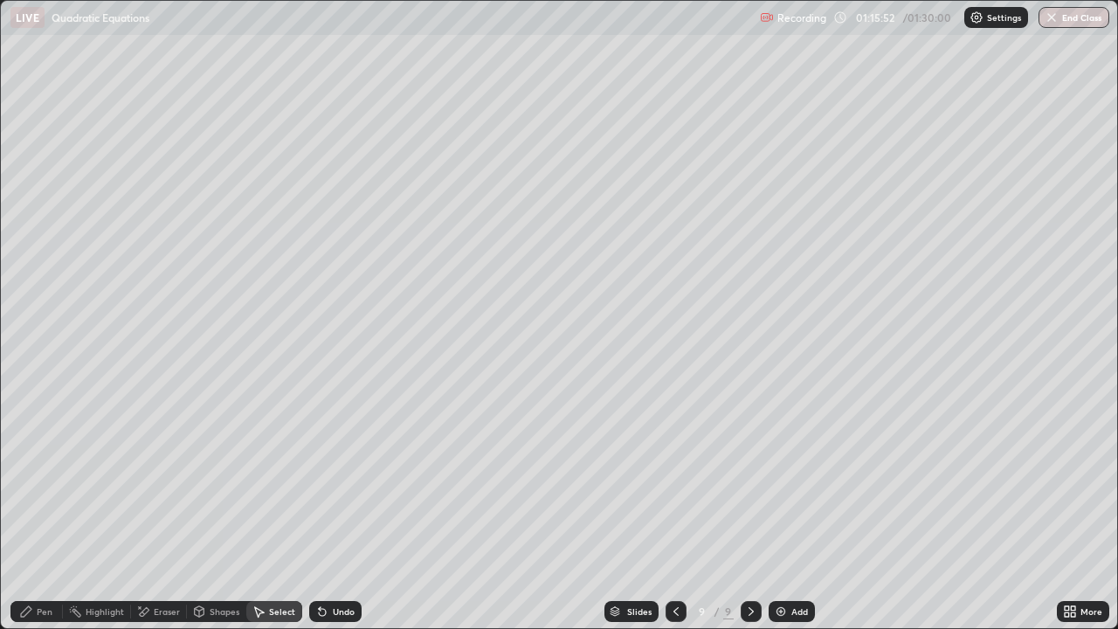
click at [164, 510] on div "Eraser" at bounding box center [167, 611] width 26 height 9
click at [42, 510] on div "Pen" at bounding box center [45, 611] width 16 height 9
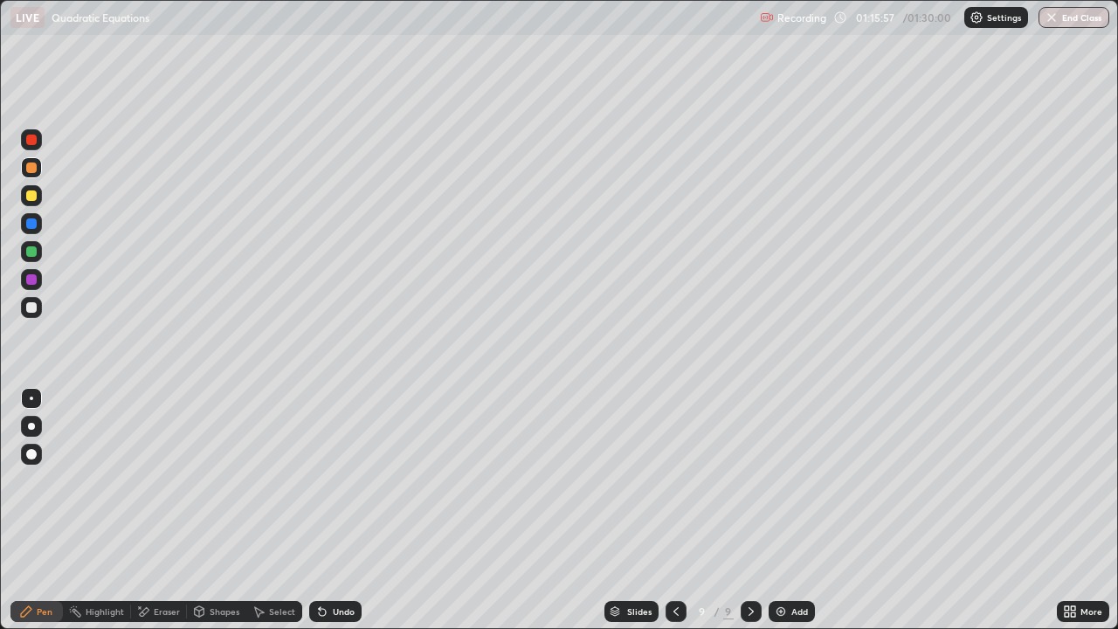
click at [34, 314] on div at bounding box center [31, 307] width 21 height 21
click at [36, 166] on div at bounding box center [31, 167] width 10 height 10
click at [31, 280] on div at bounding box center [31, 279] width 10 height 10
click at [169, 510] on div "Eraser" at bounding box center [167, 611] width 26 height 9
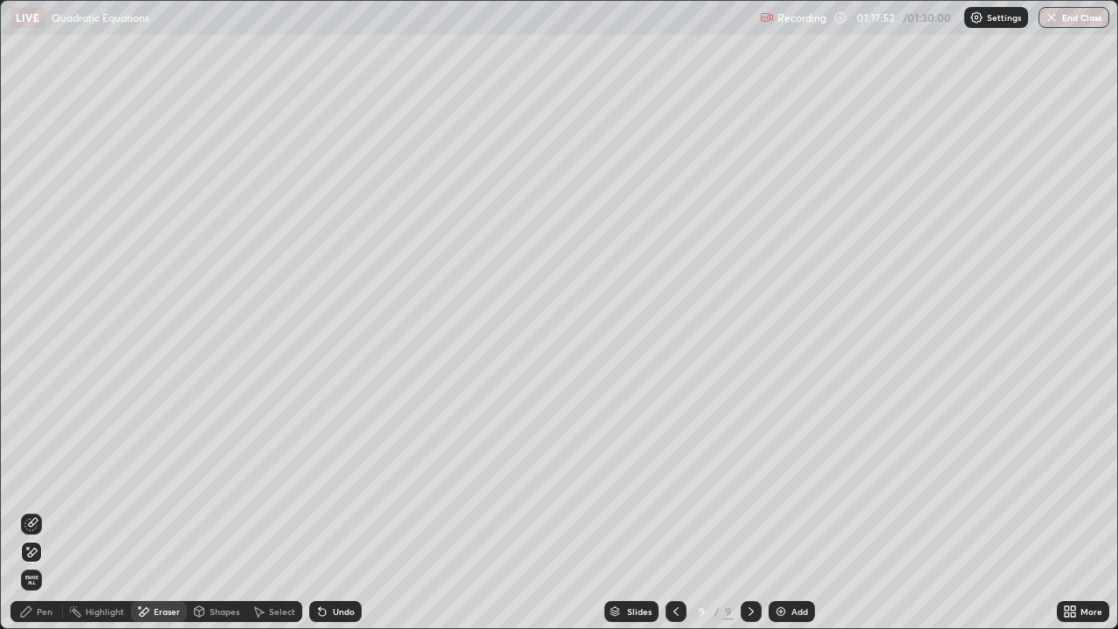
click at [38, 510] on div "Pen" at bounding box center [45, 611] width 16 height 9
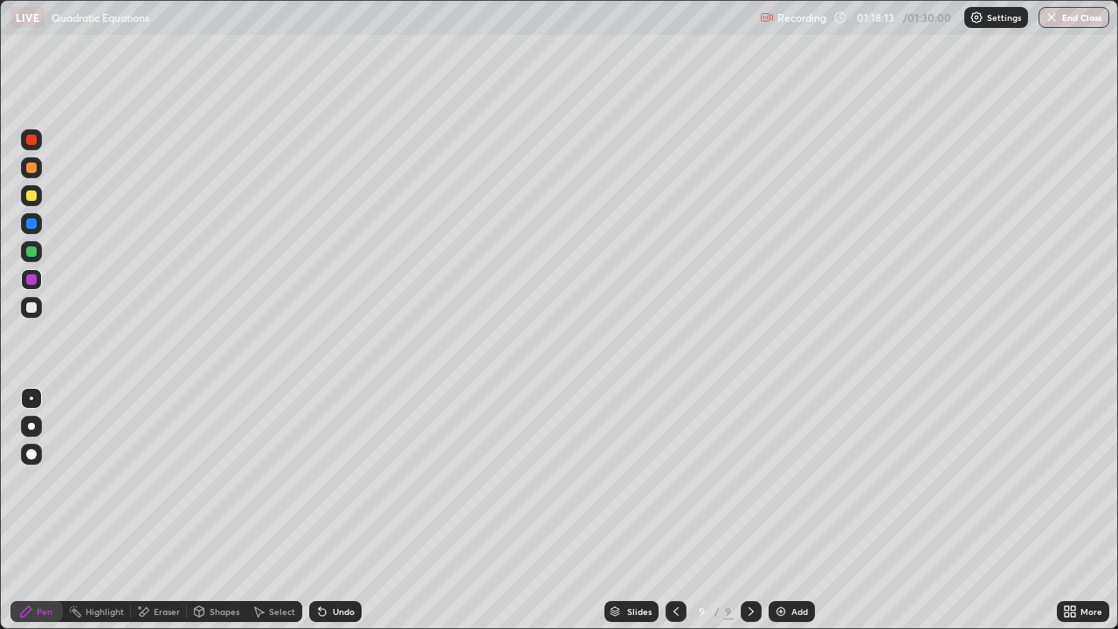
click at [319, 510] on icon at bounding box center [322, 612] width 7 height 7
click at [1074, 510] on icon at bounding box center [1073, 614] width 4 height 4
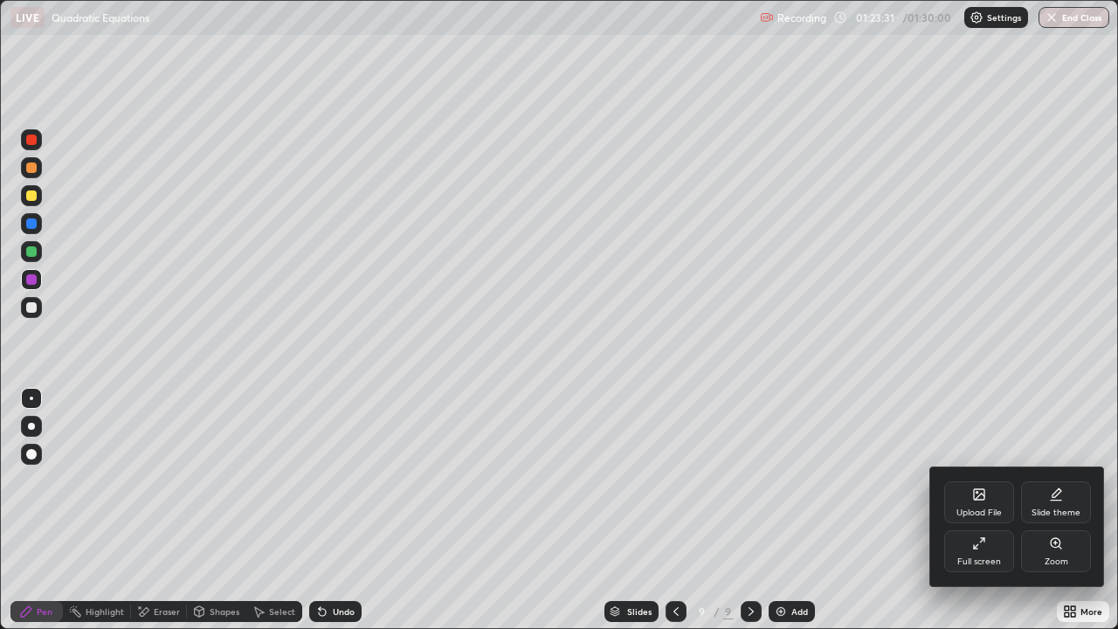
click at [973, 510] on div "Full screen" at bounding box center [979, 561] width 44 height 9
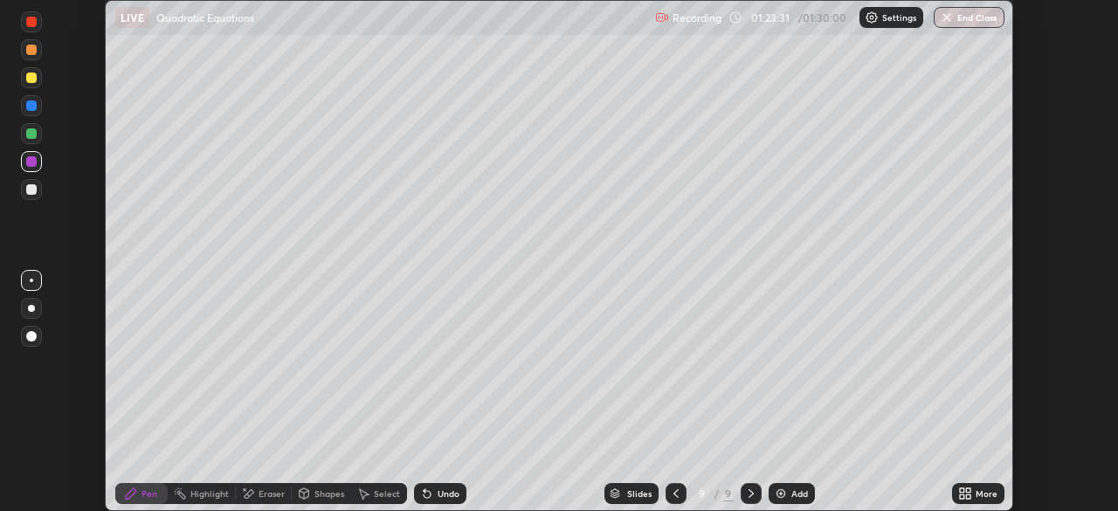
scroll to position [86840, 86233]
click at [1077, 314] on div "Setting up your live class" at bounding box center [559, 255] width 1118 height 511
click at [974, 20] on button "End Class" at bounding box center [969, 17] width 71 height 21
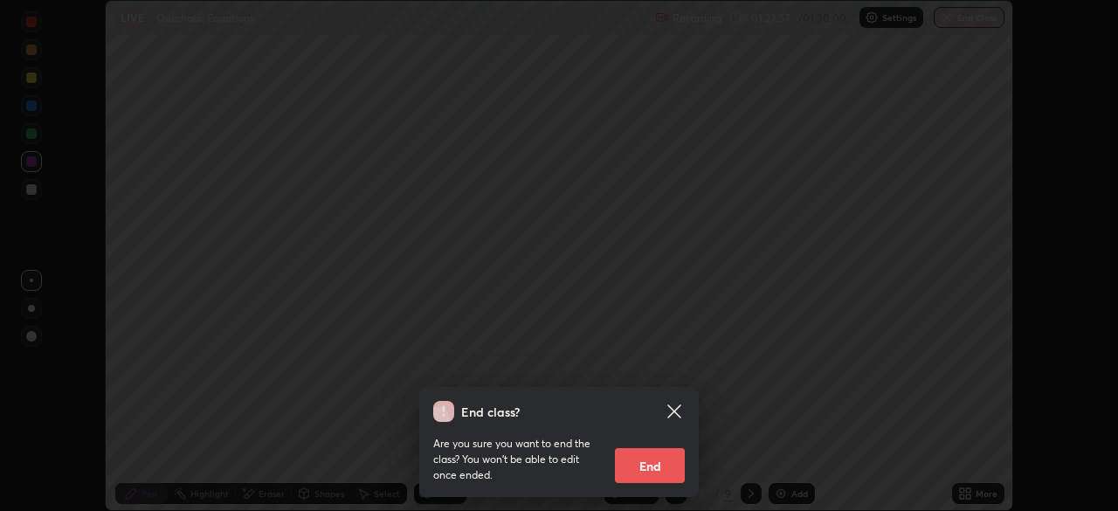
click at [660, 457] on button "End" at bounding box center [650, 465] width 70 height 35
